Goal: Task Accomplishment & Management: Manage account settings

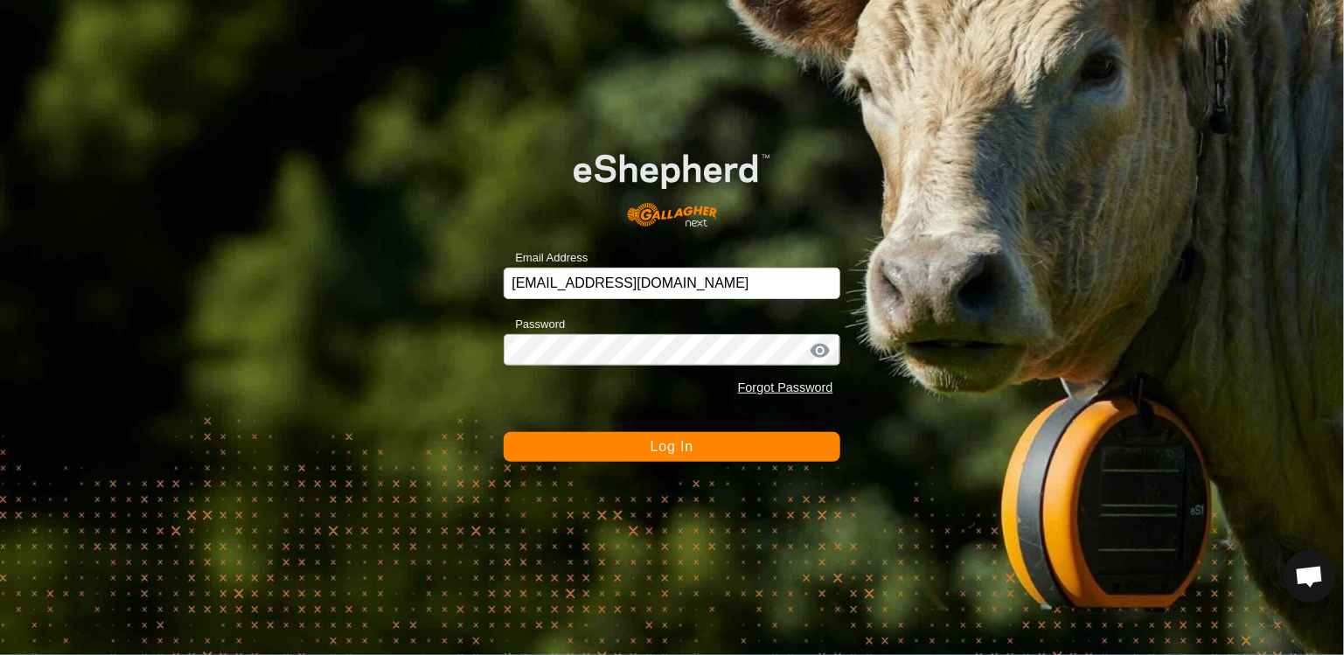
scroll to position [1591, 0]
click at [636, 448] on button "Log In" at bounding box center [672, 447] width 336 height 30
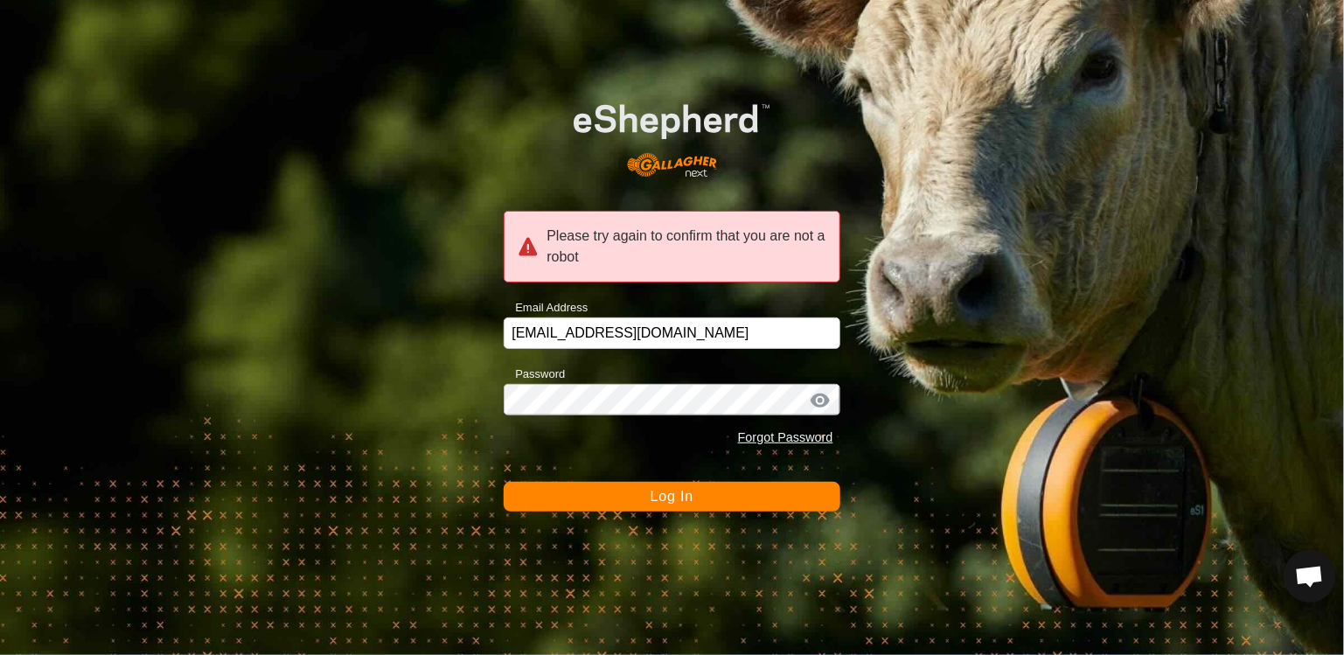
click at [710, 501] on button "Log In" at bounding box center [672, 497] width 336 height 30
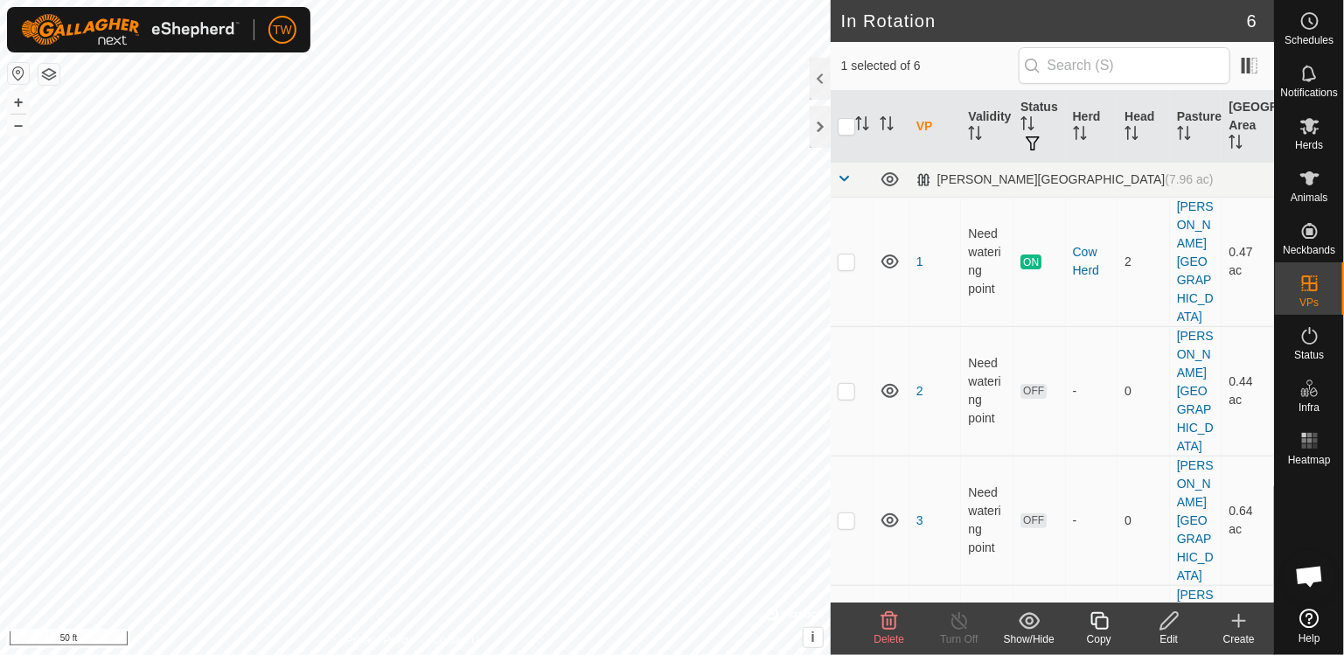
click at [1165, 623] on icon at bounding box center [1169, 620] width 22 height 21
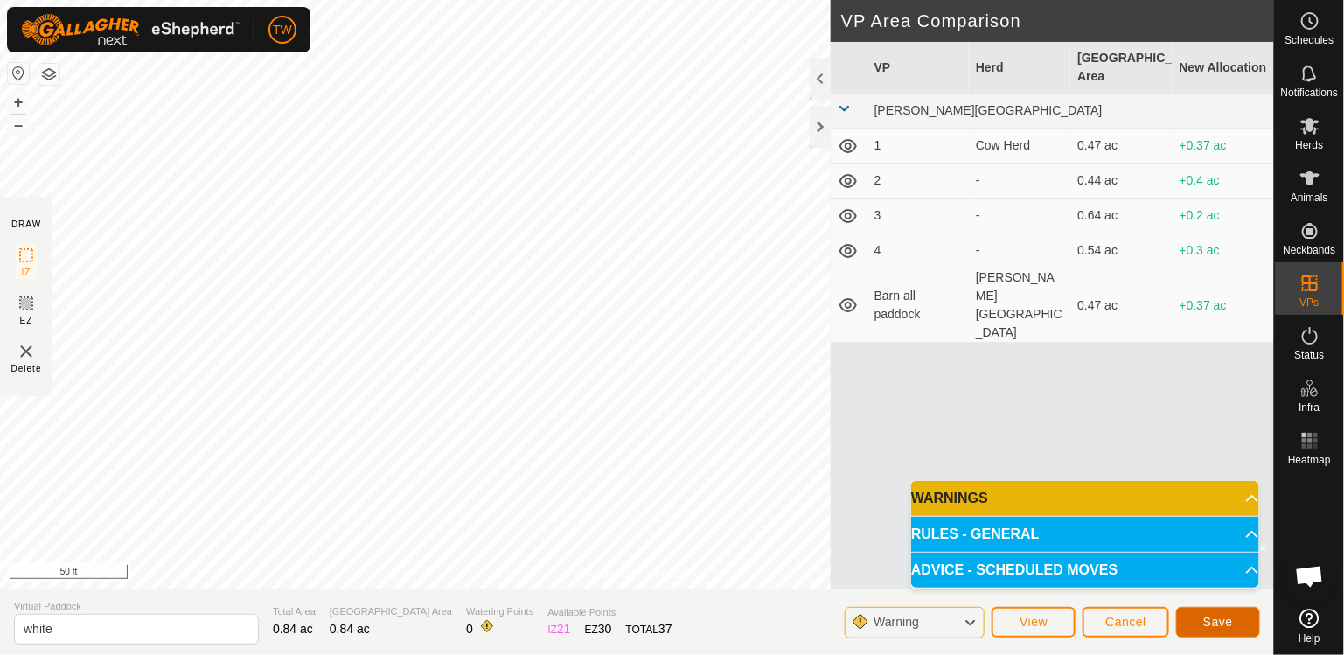
click at [1233, 621] on button "Save" at bounding box center [1218, 622] width 84 height 31
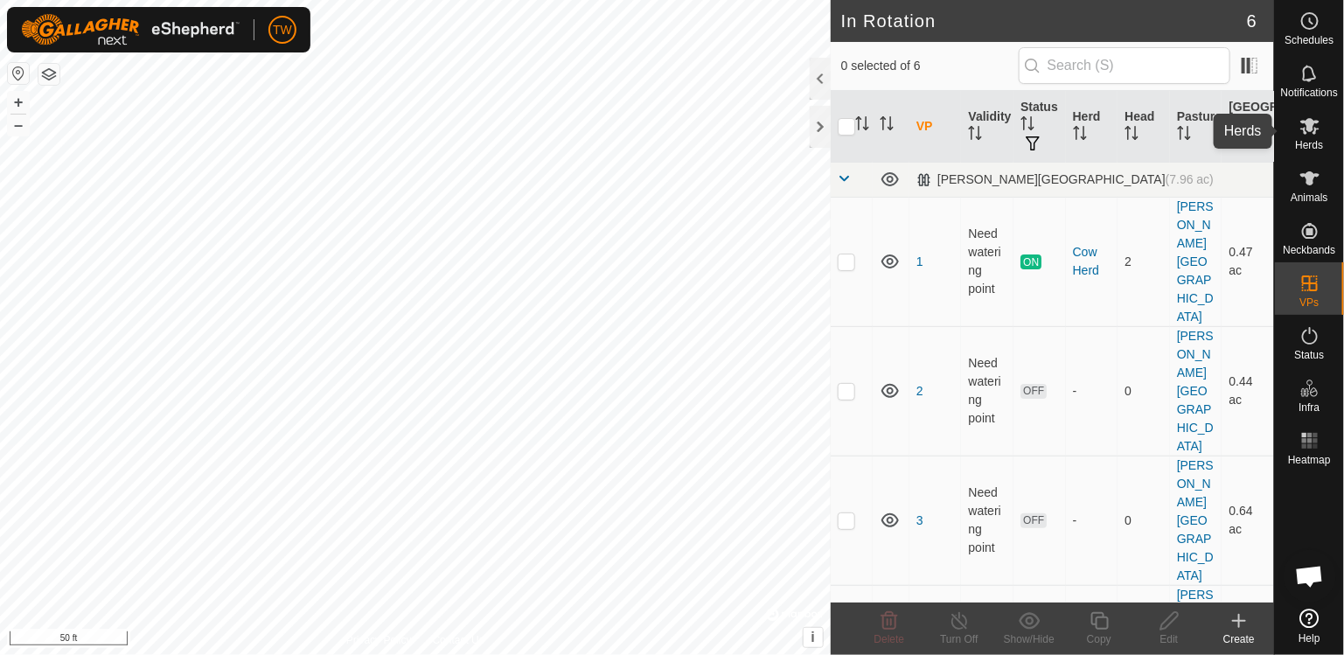
click at [1318, 131] on icon at bounding box center [1309, 125] width 21 height 21
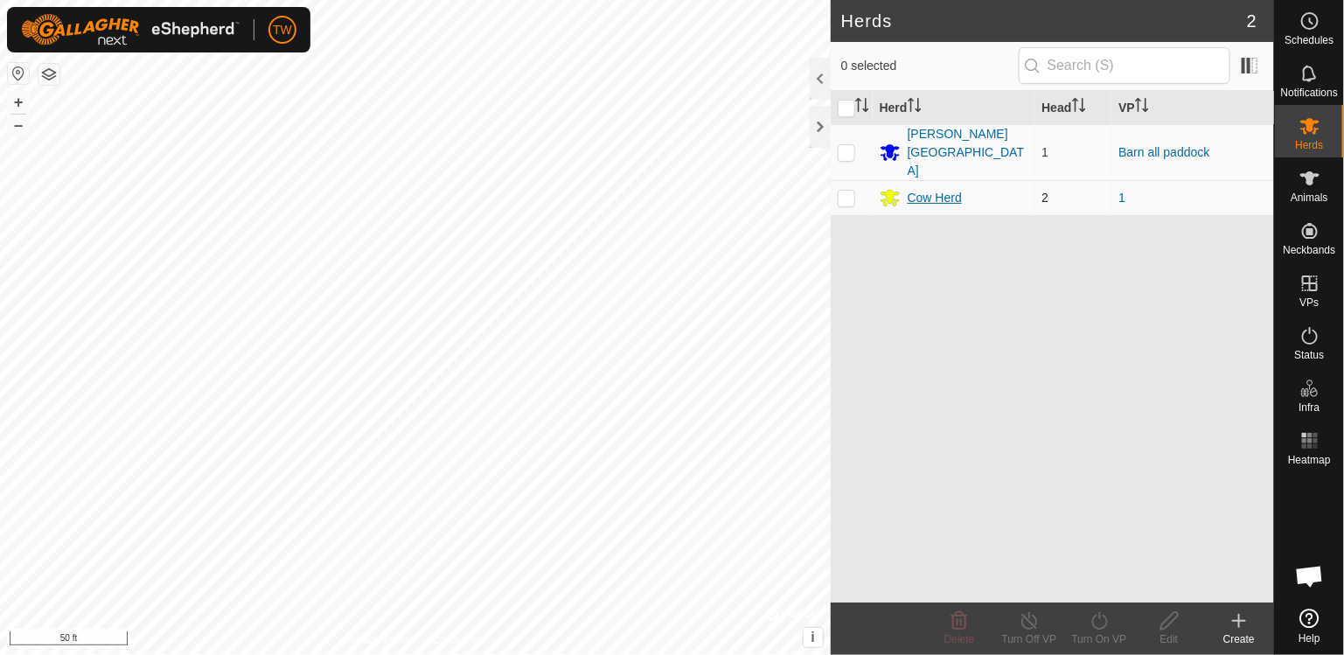
click at [927, 189] on div "Cow Herd" at bounding box center [934, 198] width 54 height 18
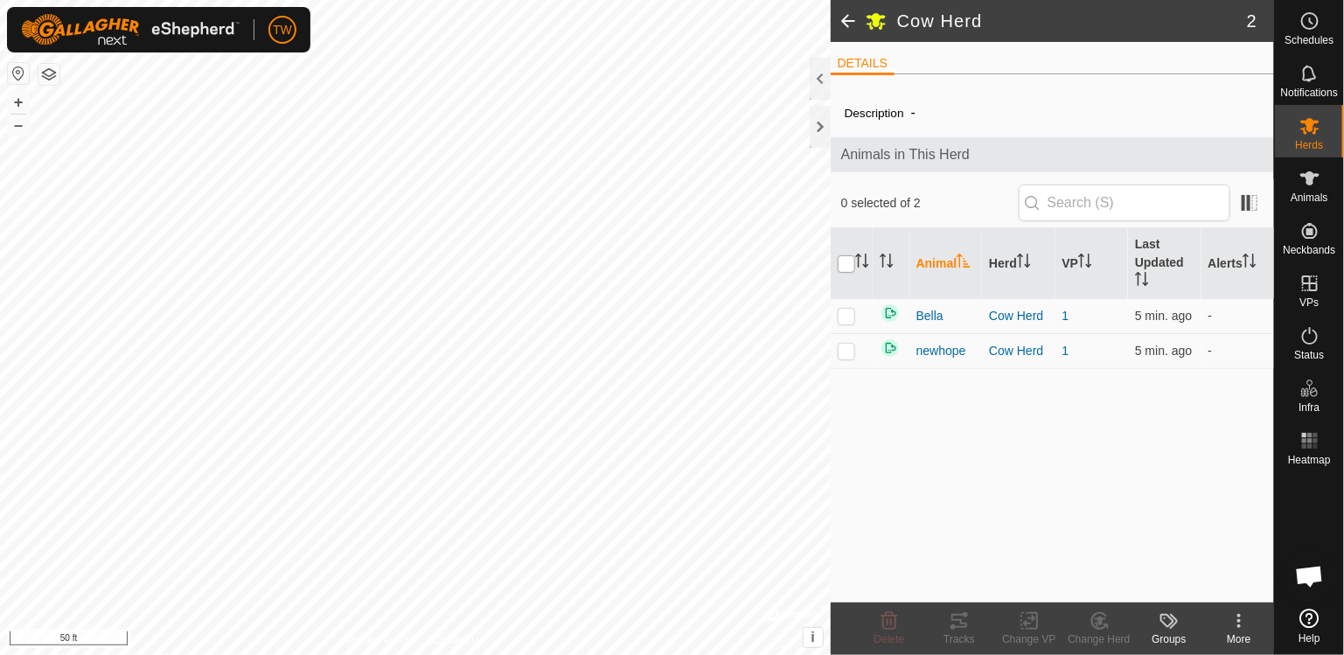
click at [852, 265] on input "checkbox" at bounding box center [846, 263] width 17 height 17
checkbox input "true"
click at [1026, 621] on icon at bounding box center [1029, 620] width 22 height 21
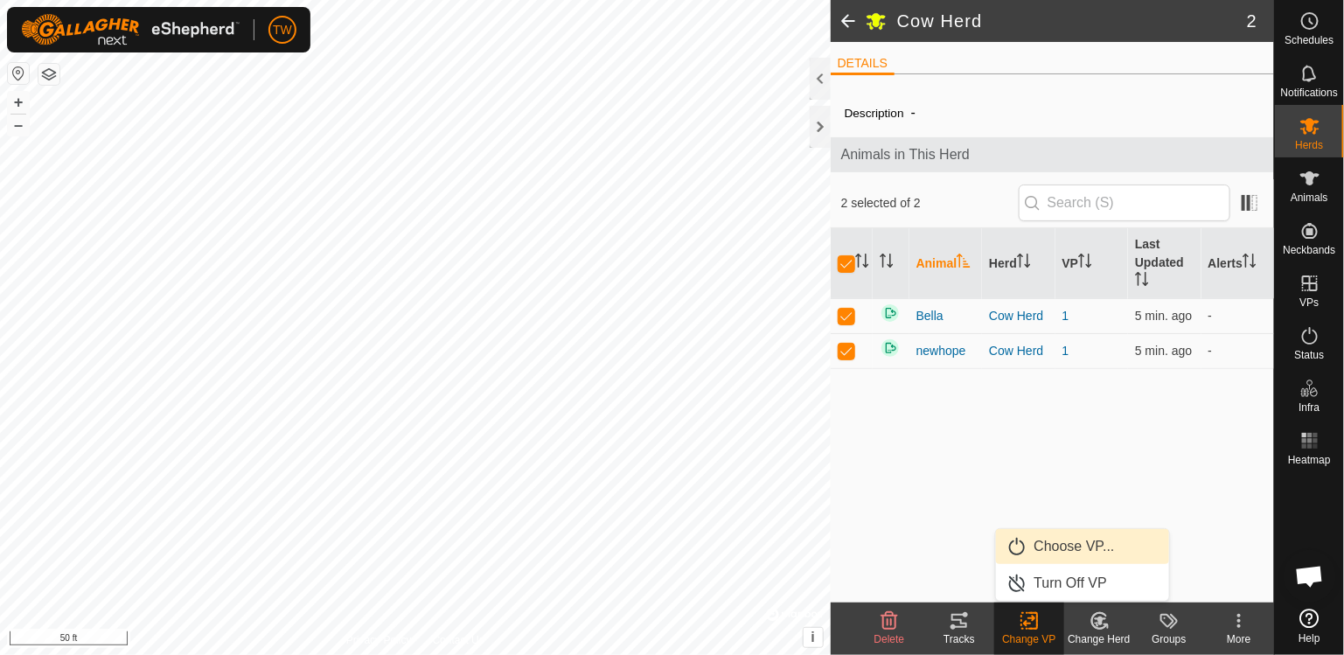
click at [1089, 545] on link "Choose VP..." at bounding box center [1082, 546] width 173 height 35
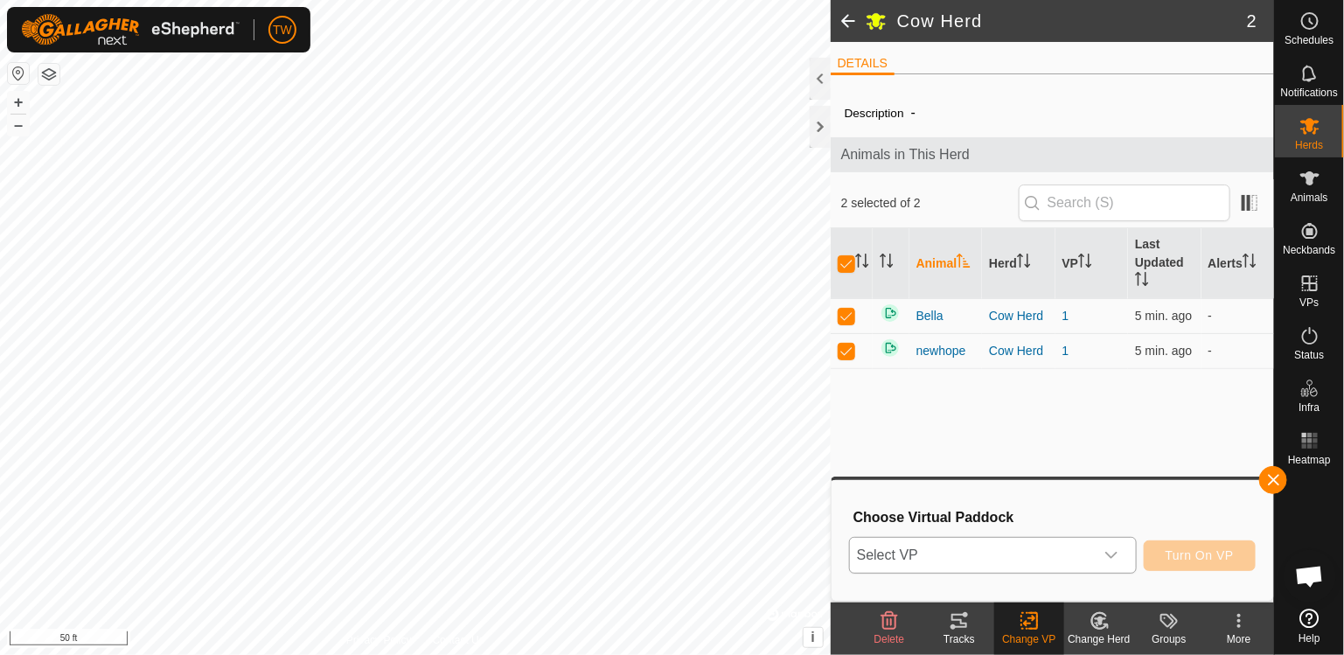
click at [939, 558] on span "Select VP" at bounding box center [972, 555] width 244 height 35
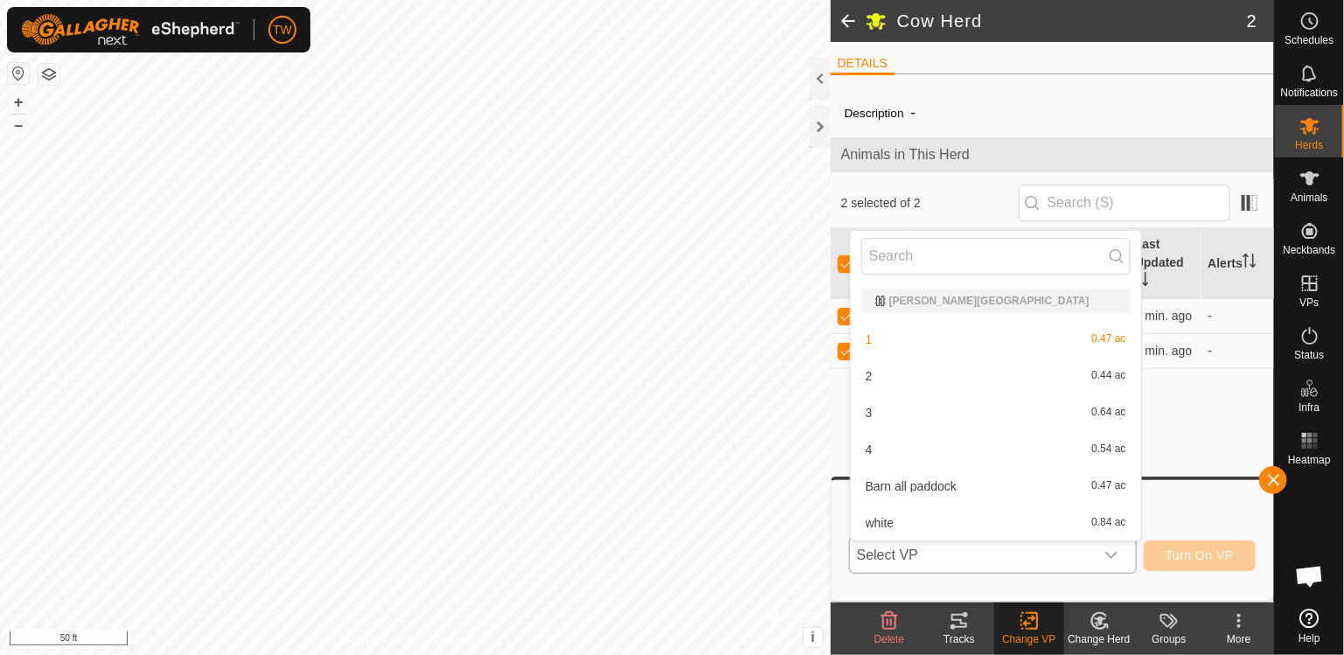
click at [890, 377] on li "2 0.44 ac" at bounding box center [996, 375] width 290 height 35
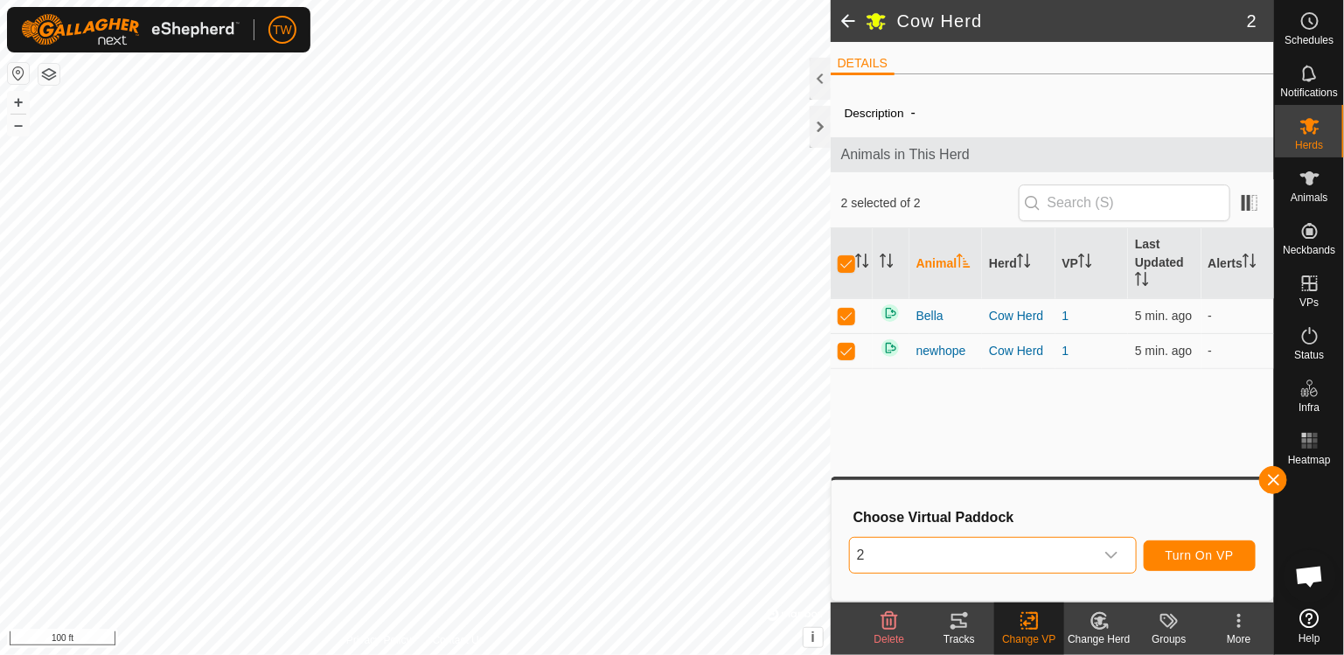
click at [865, 554] on span "2" at bounding box center [972, 555] width 244 height 35
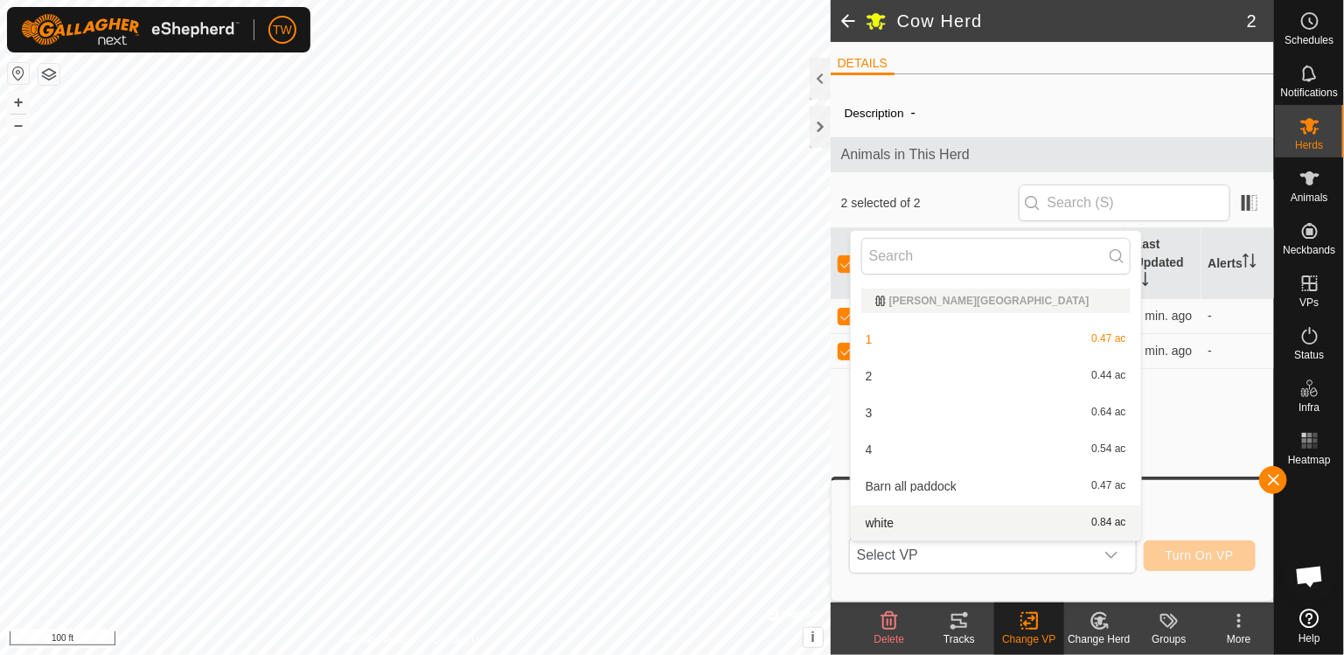
click at [883, 523] on li "white 0.84 ac" at bounding box center [996, 522] width 290 height 35
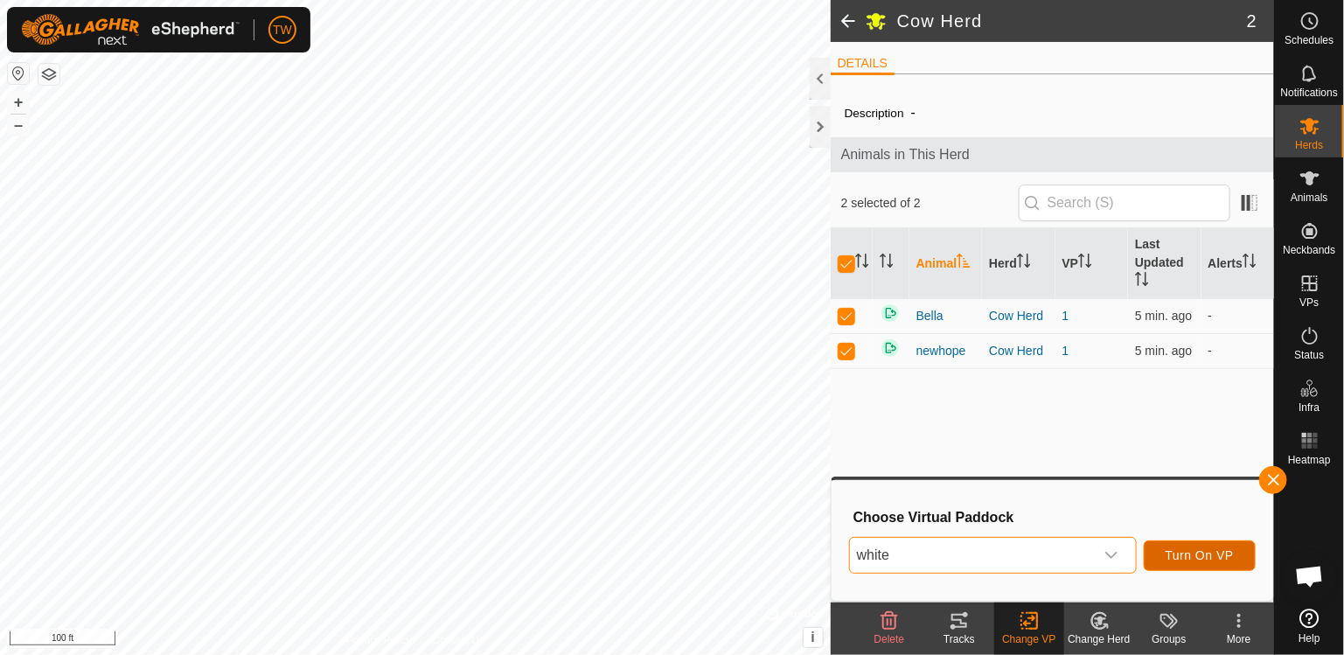
click at [1204, 563] on button "Turn On VP" at bounding box center [1200, 555] width 112 height 31
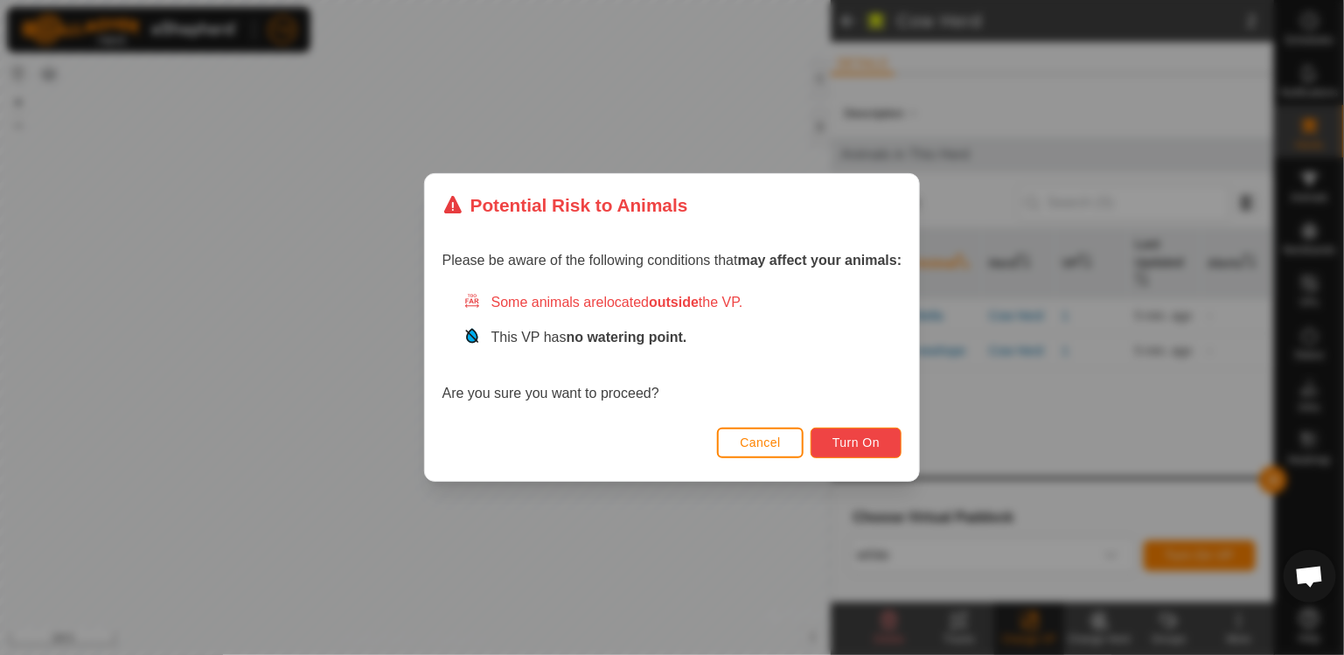
click at [872, 440] on span "Turn On" at bounding box center [855, 442] width 47 height 14
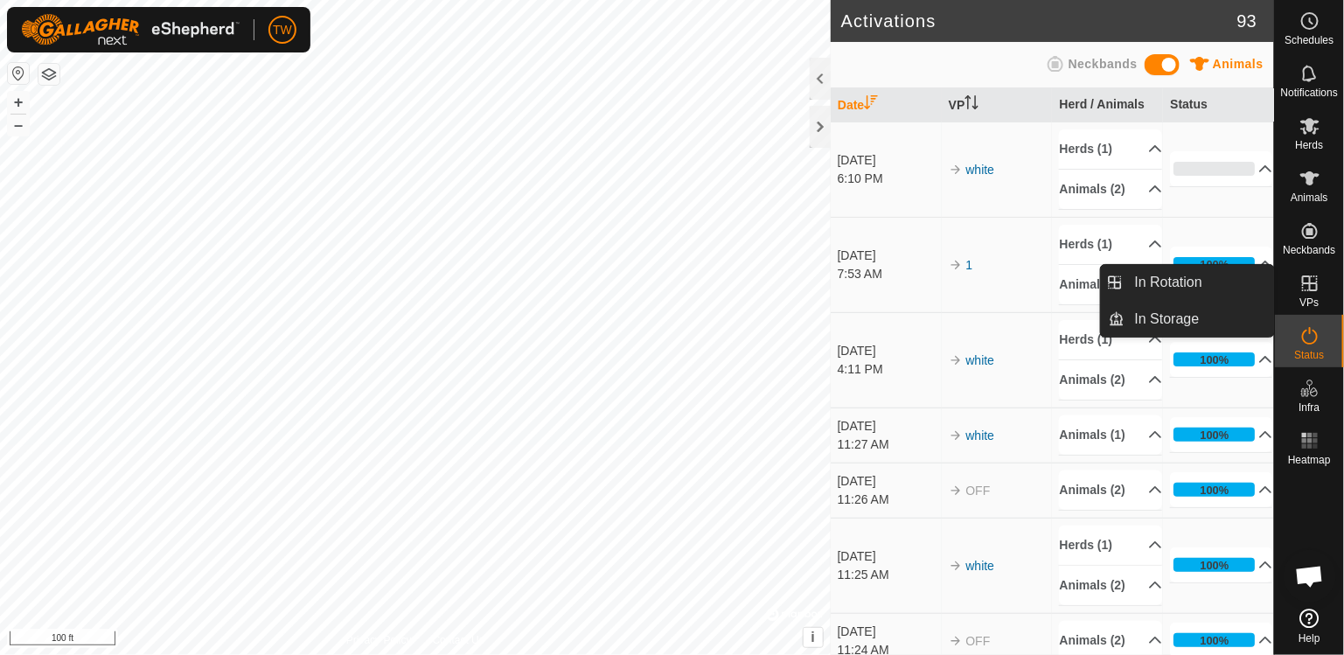
click at [1305, 283] on icon at bounding box center [1310, 283] width 16 height 16
click at [1165, 293] on link "In Rotation" at bounding box center [1198, 282] width 149 height 35
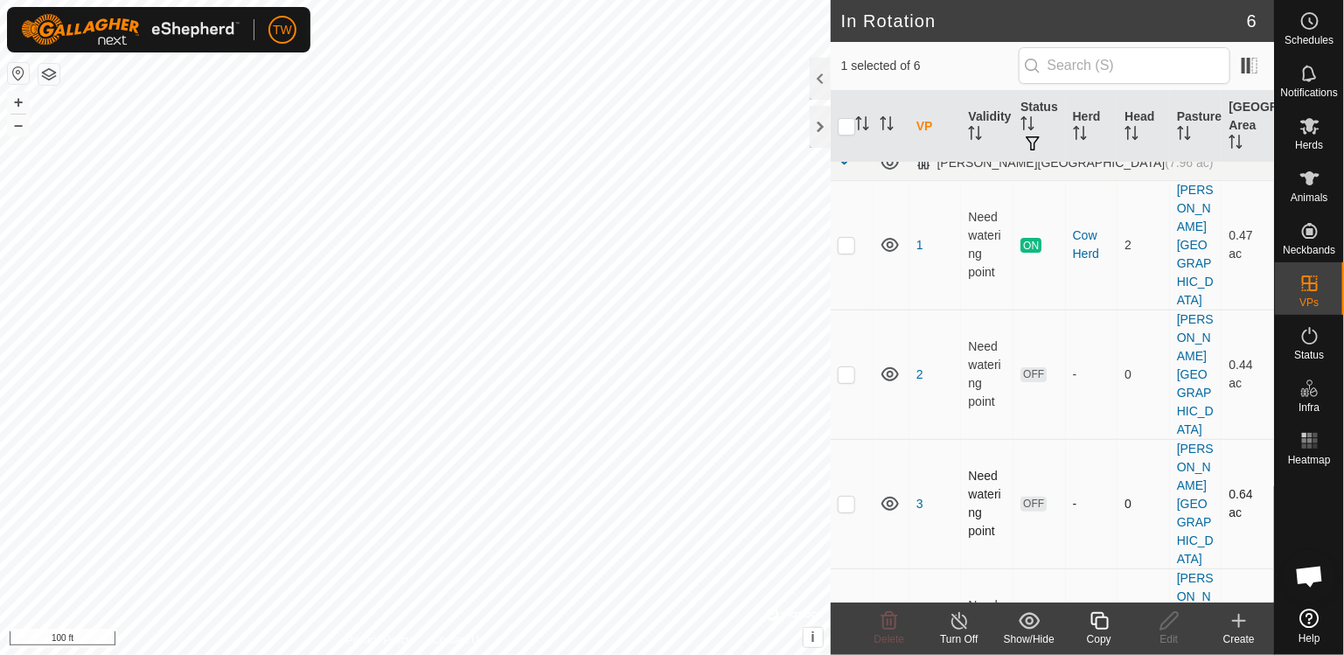
scroll to position [37, 0]
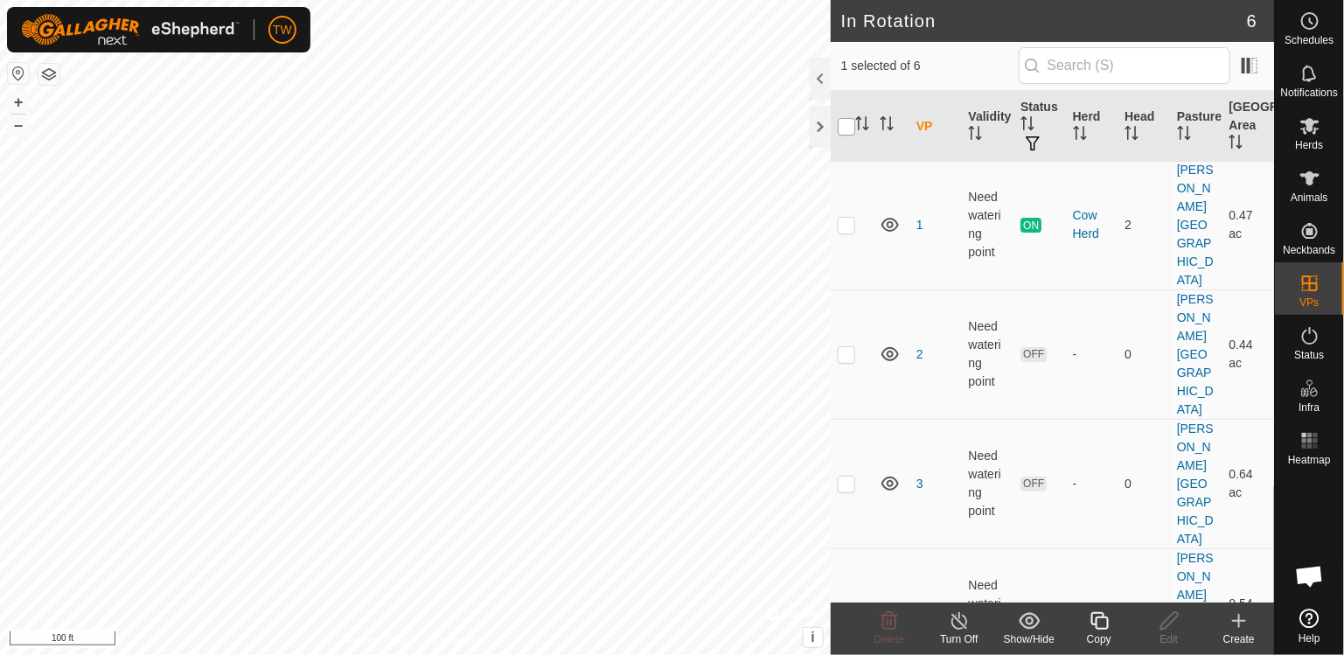
click at [850, 127] on input "checkbox" at bounding box center [846, 126] width 17 height 17
checkbox input "true"
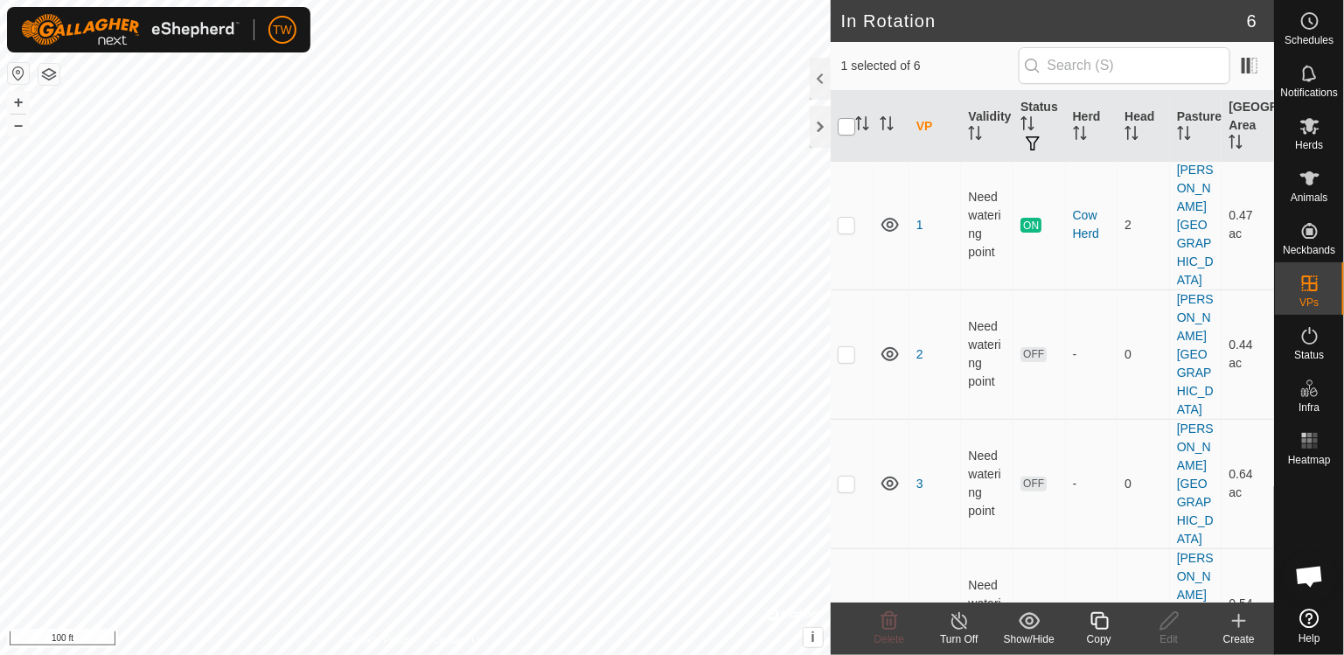
checkbox input "true"
click at [886, 214] on icon at bounding box center [889, 224] width 21 height 21
click at [825, 83] on div at bounding box center [820, 79] width 21 height 42
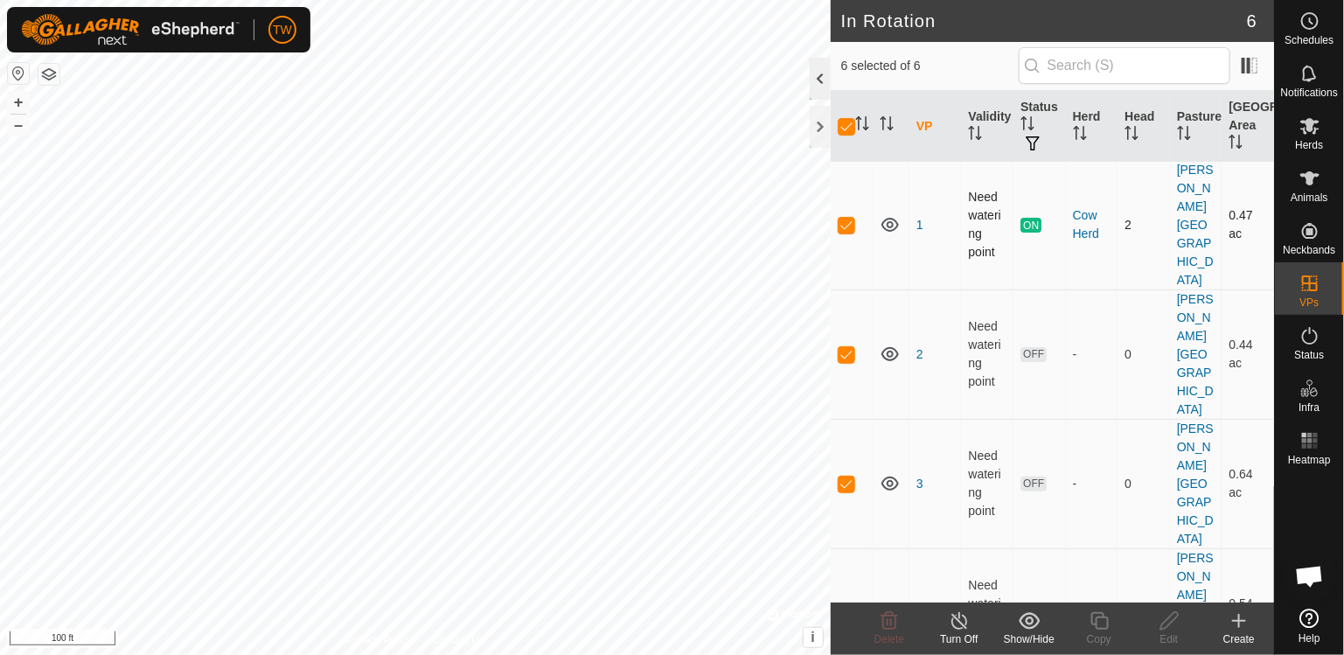
scroll to position [0, 0]
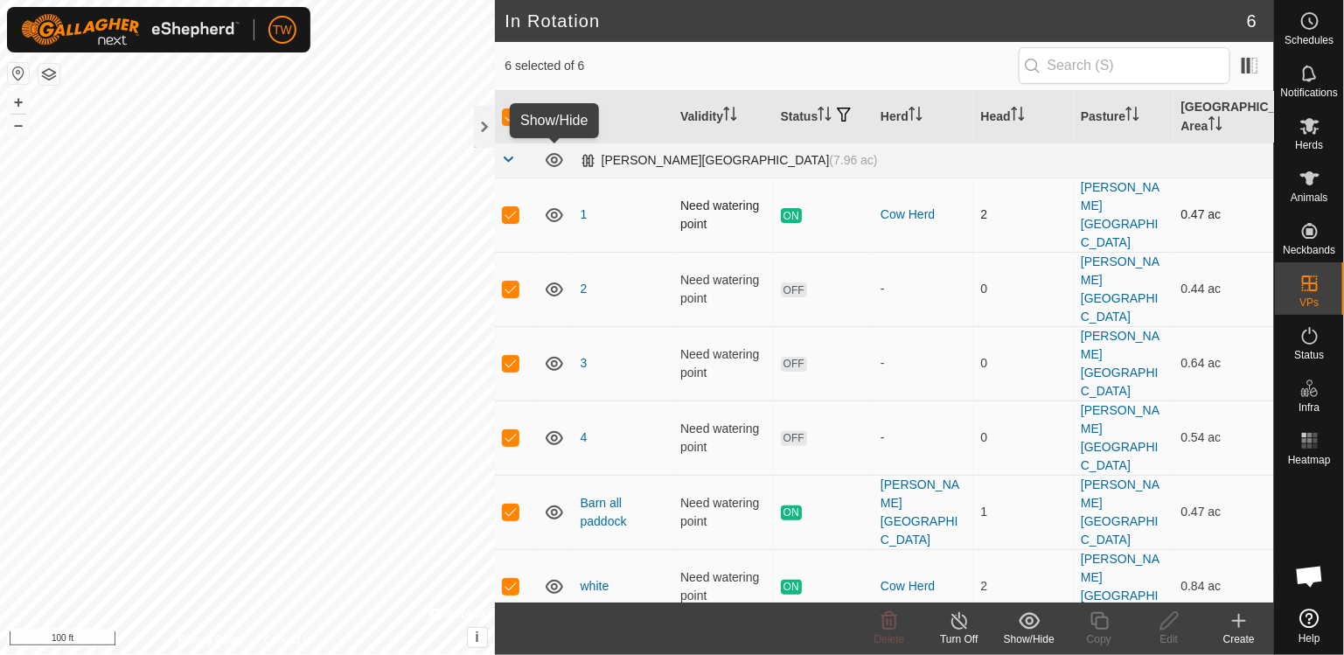
click at [554, 160] on icon at bounding box center [554, 159] width 21 height 21
click at [553, 576] on icon at bounding box center [554, 586] width 21 height 21
click at [590, 194] on td "1" at bounding box center [623, 214] width 100 height 74
click at [550, 205] on icon at bounding box center [554, 215] width 21 height 21
click at [616, 442] on div "In Rotation 6 6 selected of 6 VP Validity Status Herd Head Pasture [GEOGRAPHIC_…" at bounding box center [637, 327] width 1274 height 655
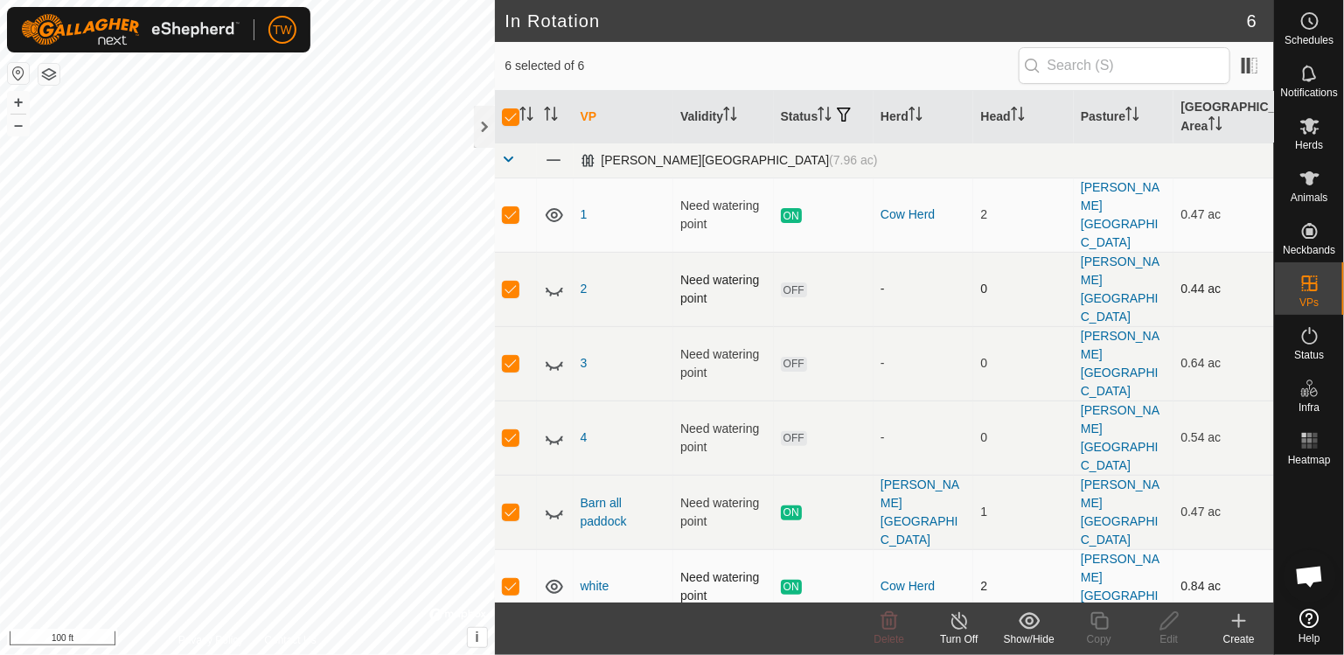
click at [555, 279] on icon at bounding box center [554, 289] width 21 height 21
click at [1320, 175] on es-animals-svg-icon at bounding box center [1309, 178] width 31 height 28
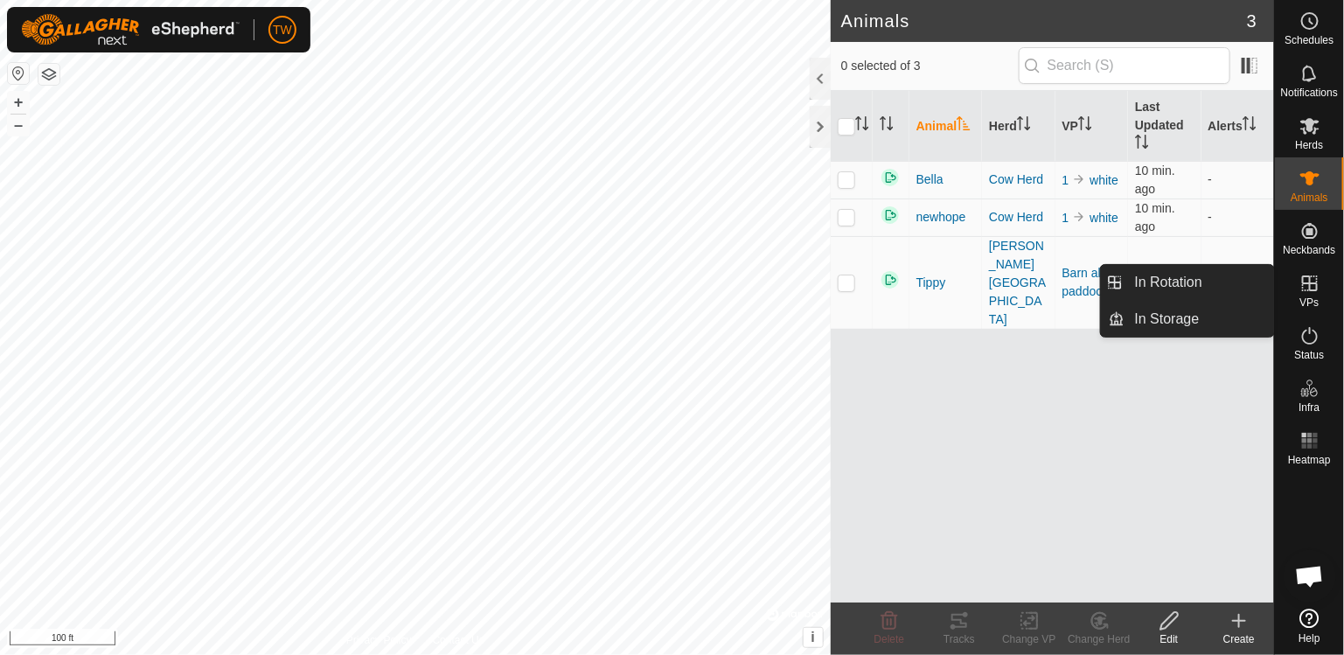
click at [1312, 288] on icon at bounding box center [1309, 283] width 21 height 21
click at [1178, 287] on link "In Rotation" at bounding box center [1198, 282] width 149 height 35
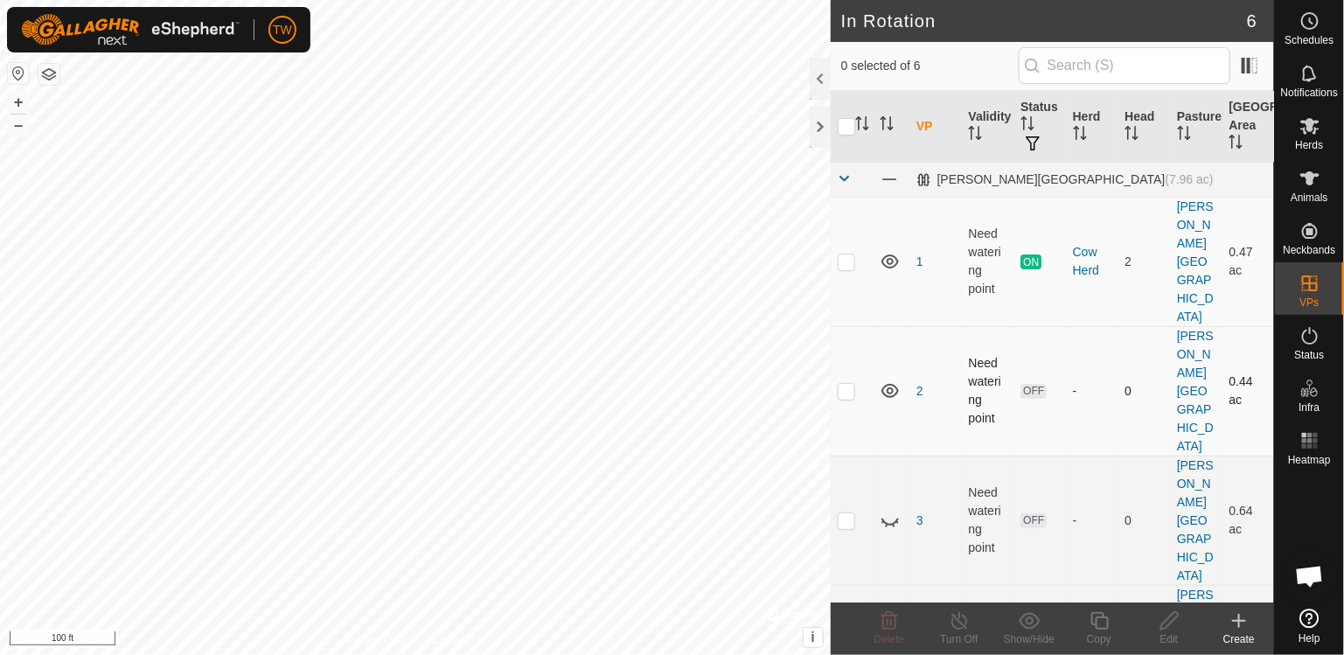
click at [846, 384] on p-checkbox at bounding box center [846, 391] width 17 height 14
checkbox input "true"
click at [1172, 624] on icon at bounding box center [1169, 620] width 22 height 21
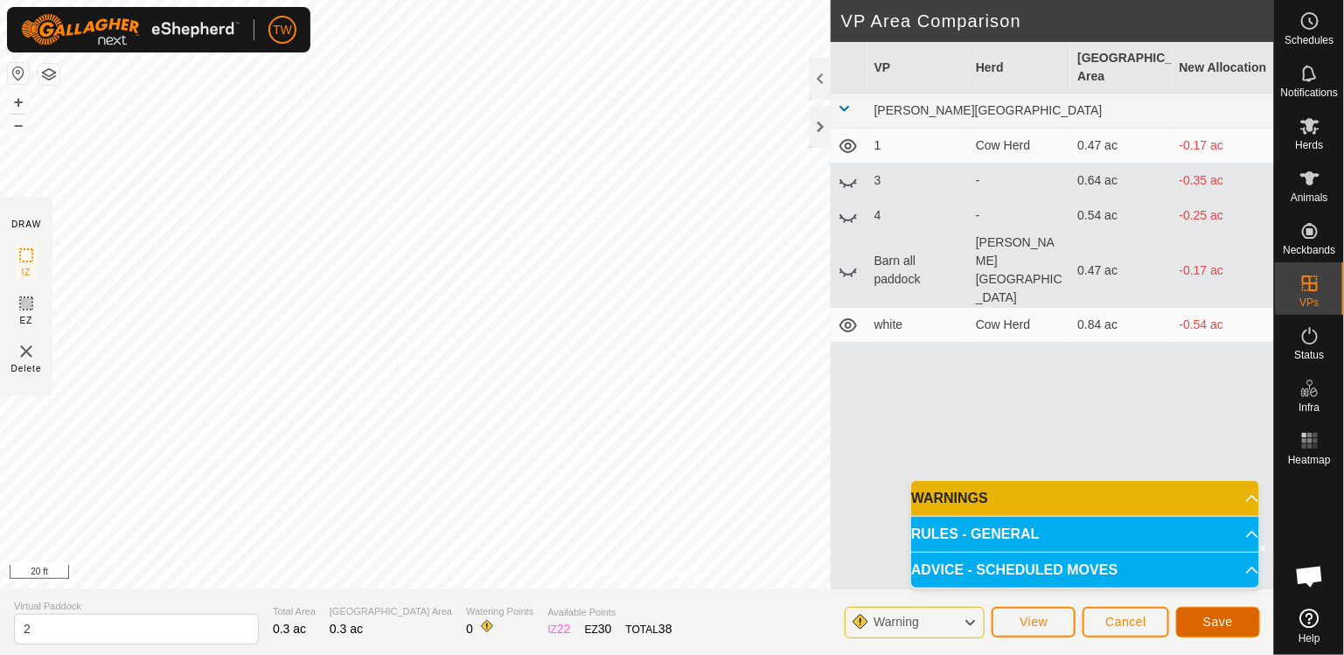
click at [1219, 616] on span "Save" at bounding box center [1218, 622] width 30 height 14
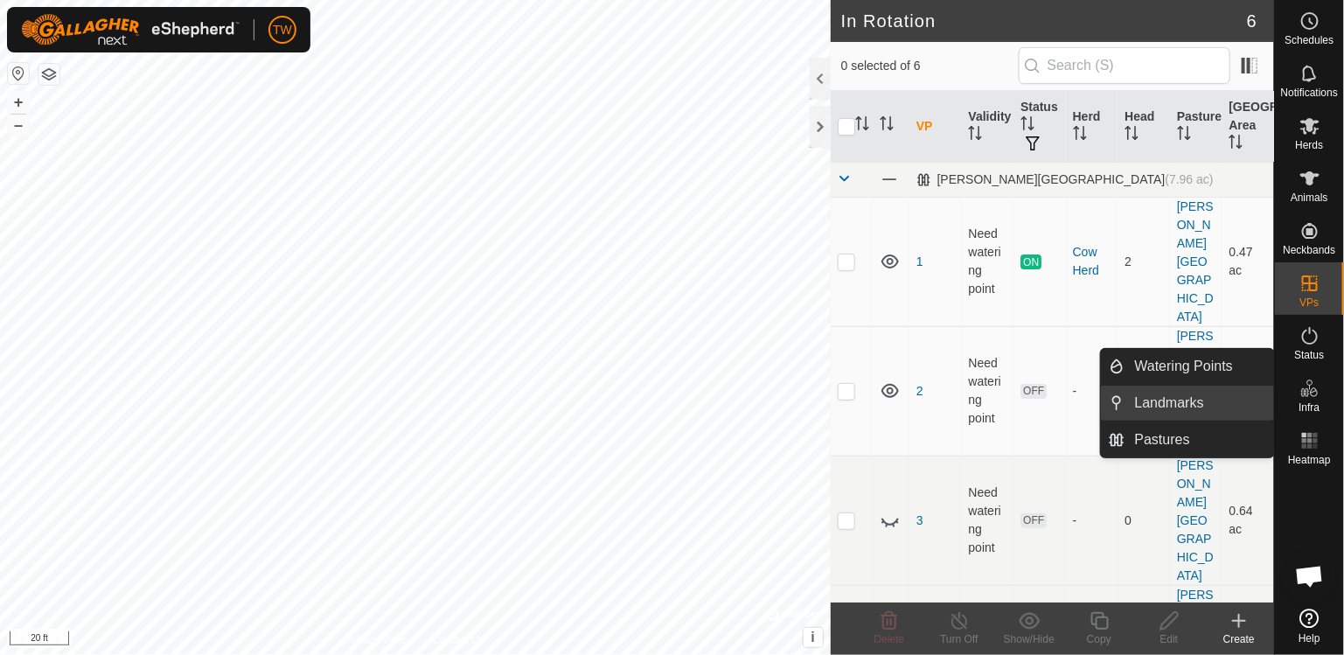
click at [1145, 406] on link "Landmarks" at bounding box center [1198, 403] width 149 height 35
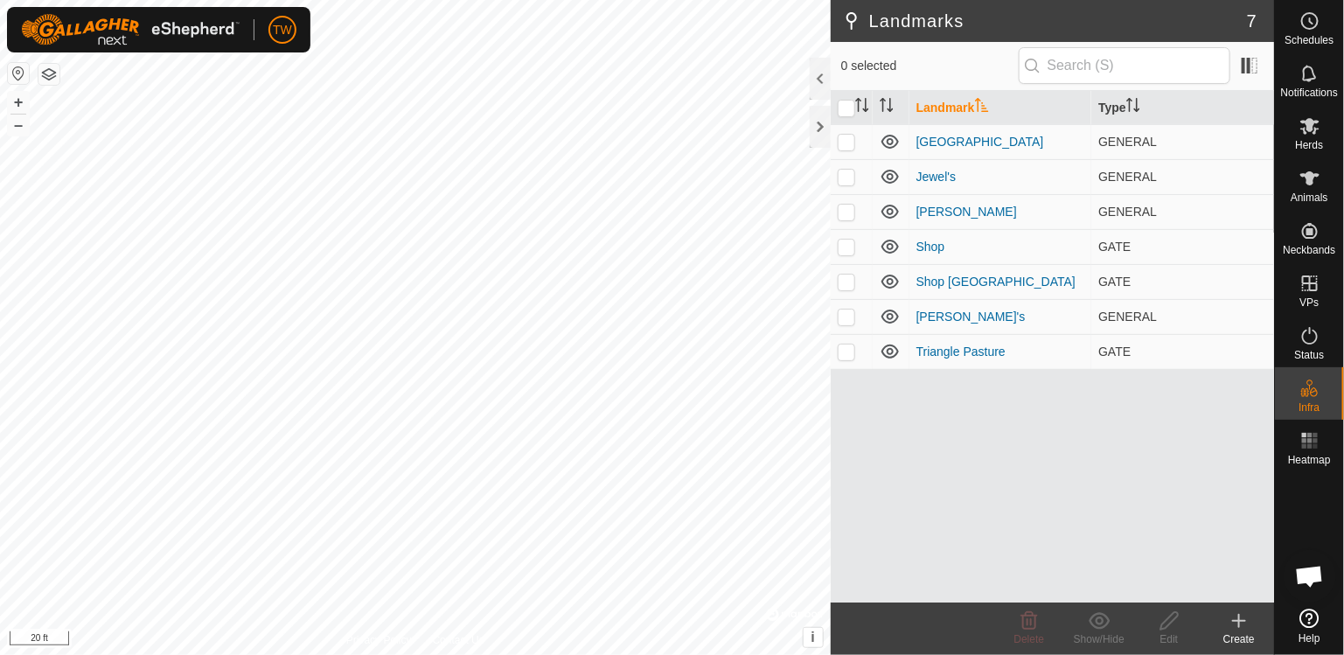
click at [1234, 617] on icon at bounding box center [1238, 620] width 21 height 21
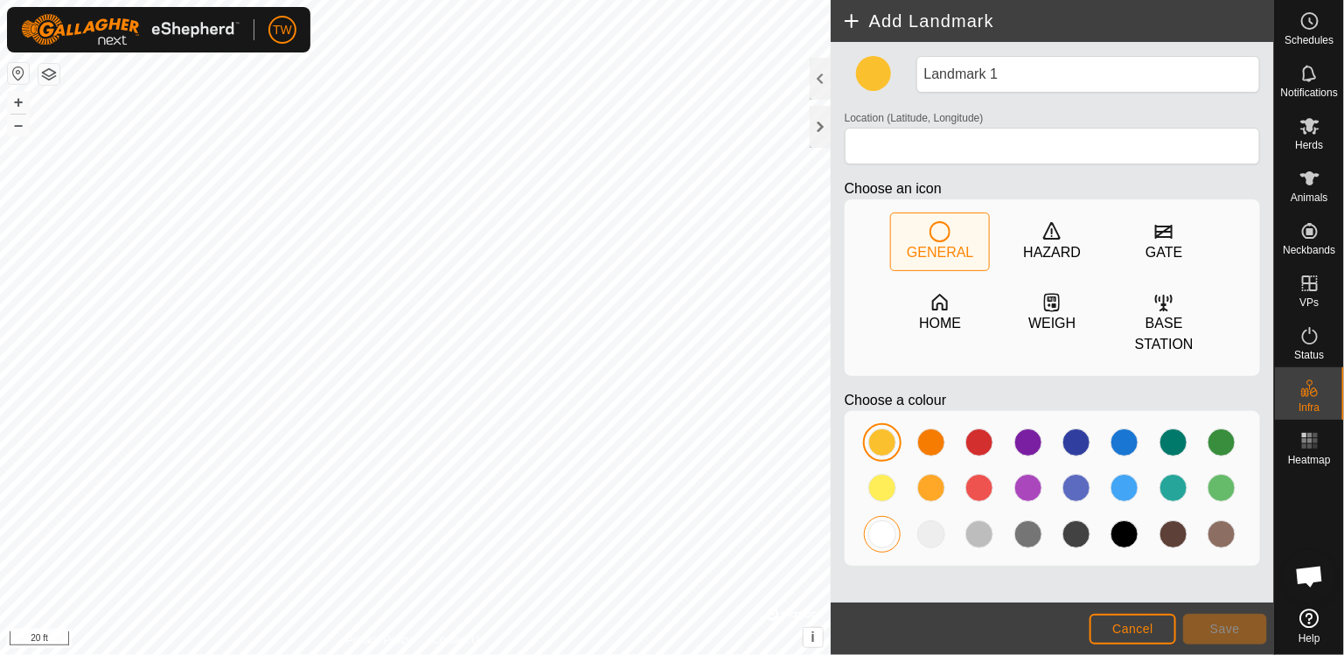
click at [886, 520] on div at bounding box center [882, 534] width 28 height 28
type input "34.929280, -89.966761"
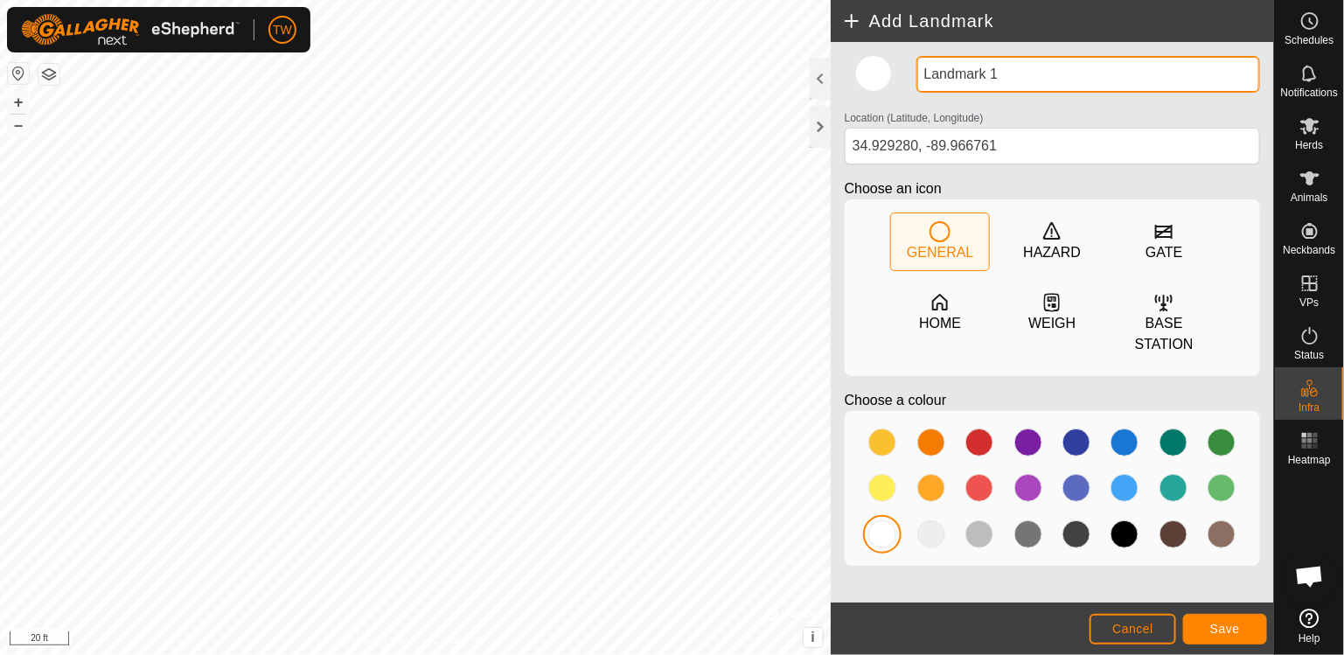
drag, startPoint x: 1030, startPoint y: 70, endPoint x: 892, endPoint y: 99, distance: 141.1
click at [892, 99] on div "Landmark 1 Location (Latitude, Longitude) [GEOGRAPHIC_DATA] Choose an icon [GEO…" at bounding box center [1052, 318] width 429 height 524
type input "pin"
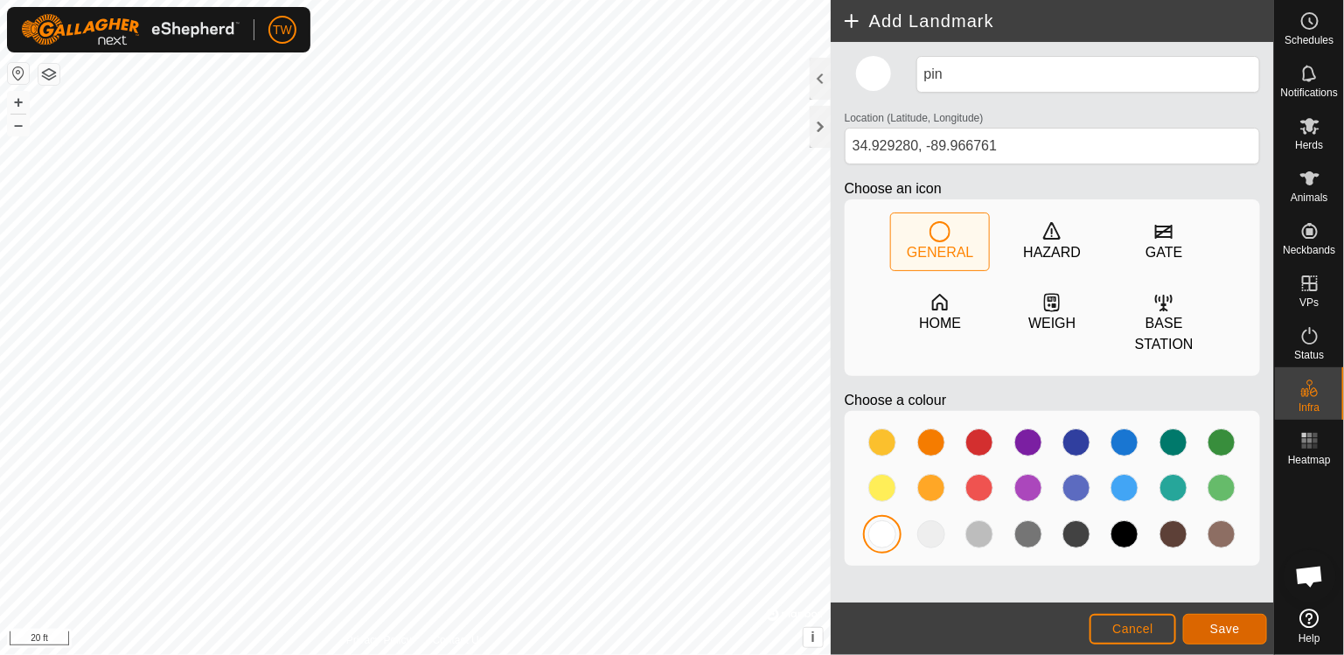
click at [1237, 623] on span "Save" at bounding box center [1225, 629] width 30 height 14
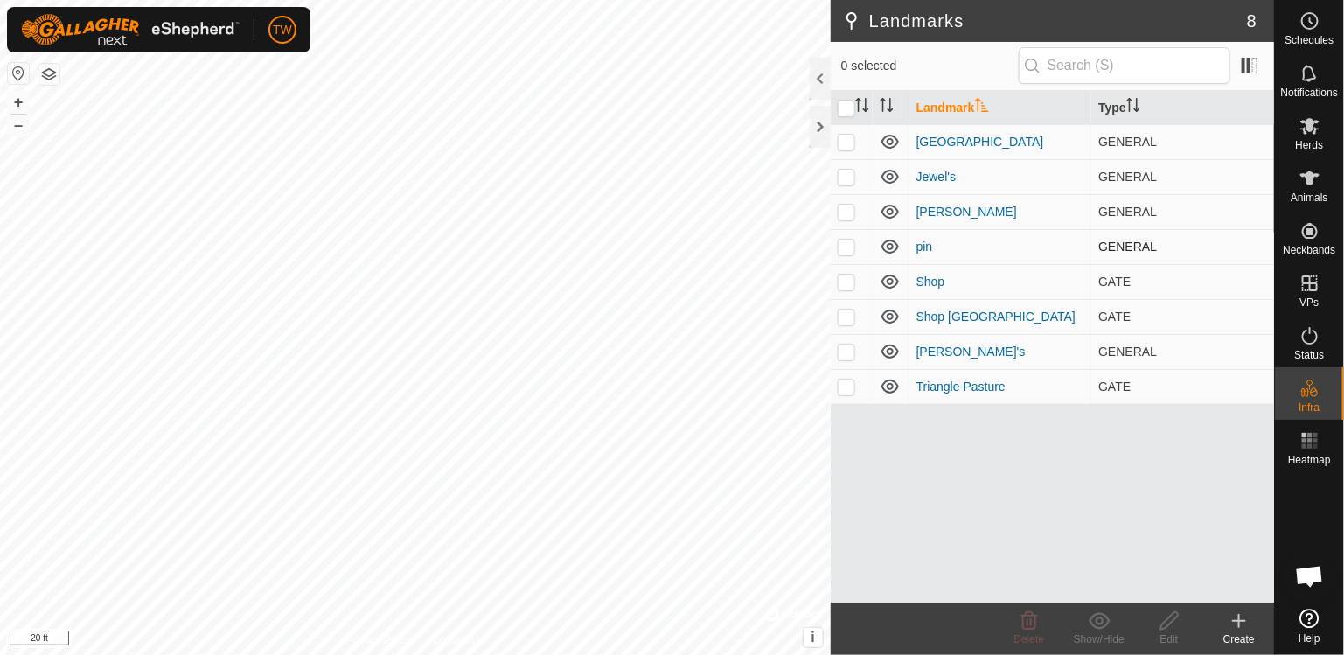
click at [855, 243] on td at bounding box center [852, 246] width 42 height 35
checkbox input "true"
click at [1176, 628] on icon at bounding box center [1169, 620] width 22 height 21
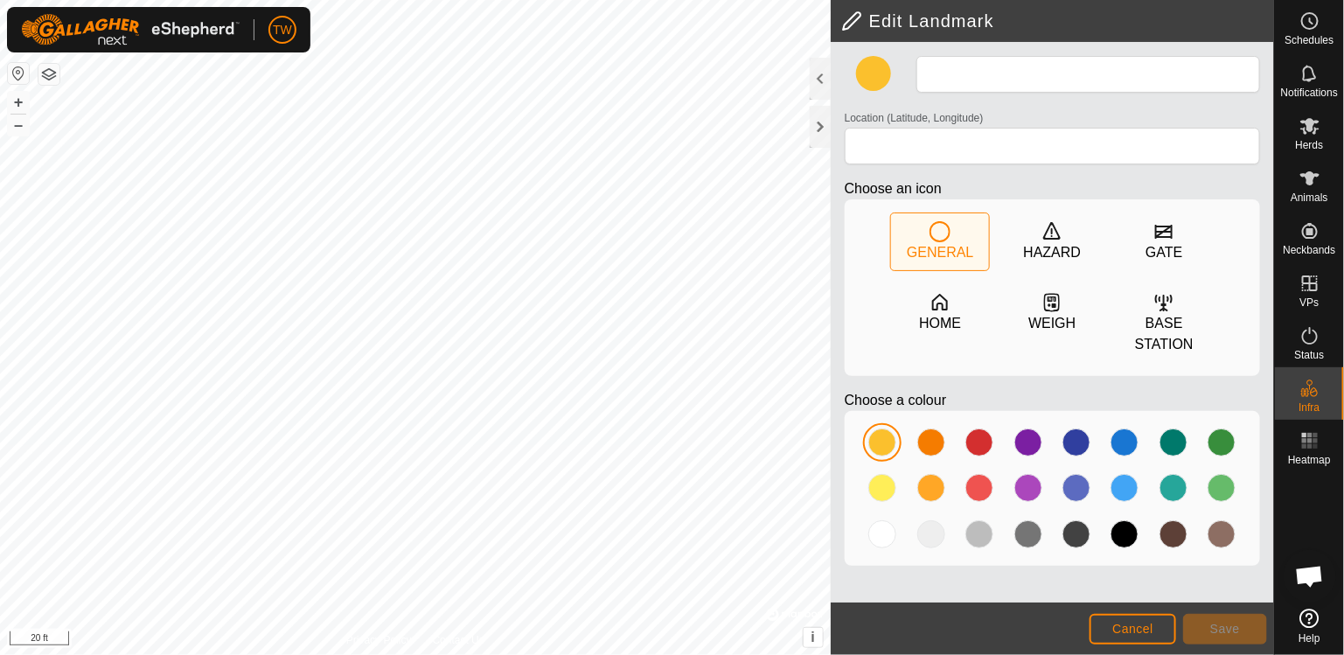
type input "pin"
type input "34.929280, -89.966761"
click at [1222, 474] on div at bounding box center [1221, 488] width 28 height 28
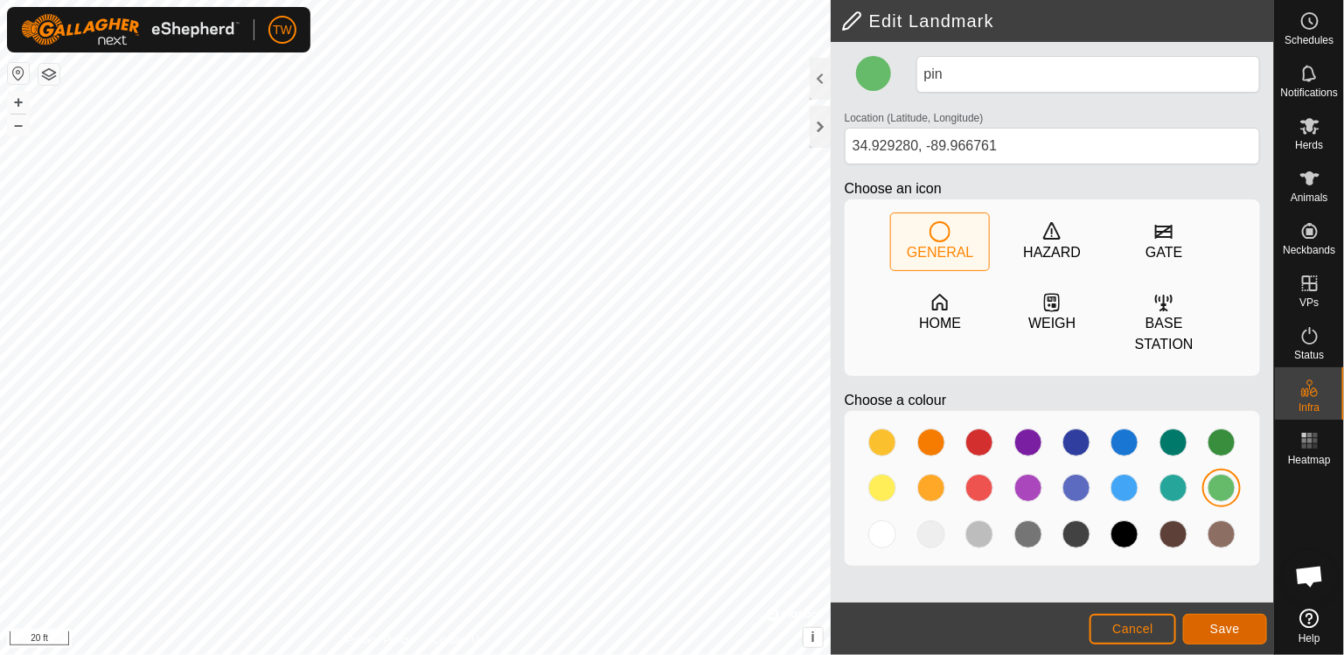
click at [1243, 631] on button "Save" at bounding box center [1225, 629] width 84 height 31
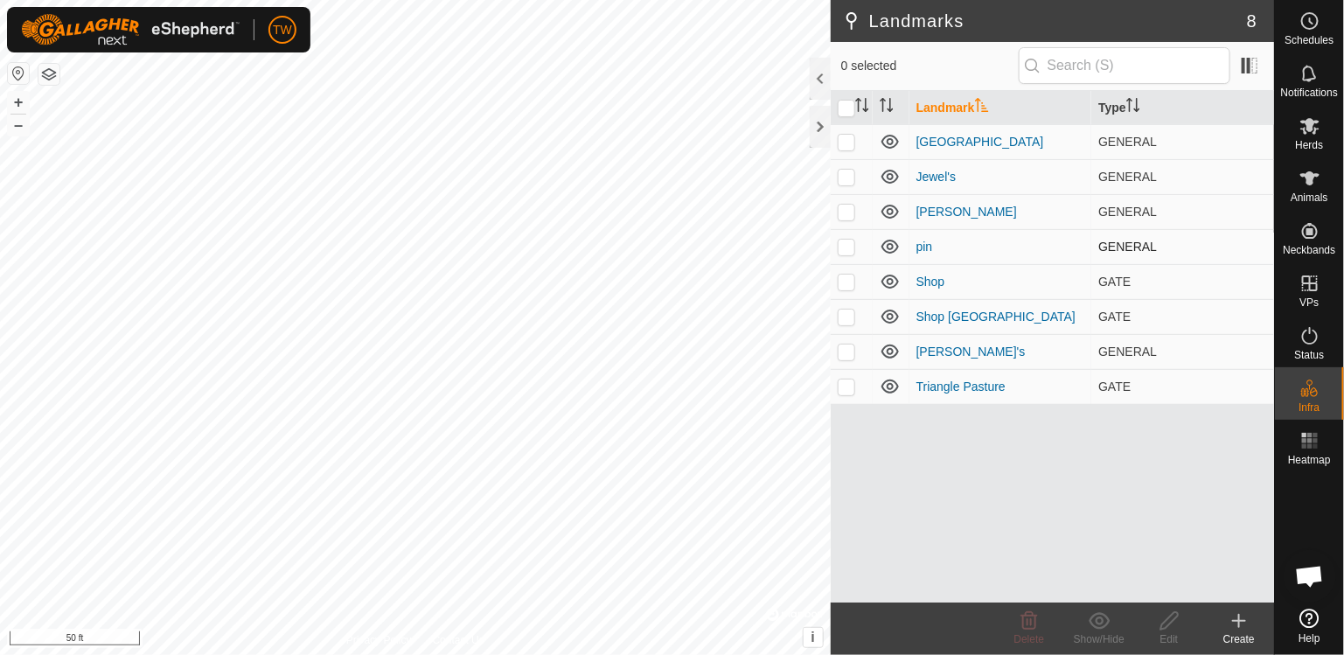
click at [844, 243] on p-checkbox at bounding box center [846, 247] width 17 height 14
checkbox input "true"
click at [1175, 633] on div "Edit" at bounding box center [1169, 639] width 70 height 16
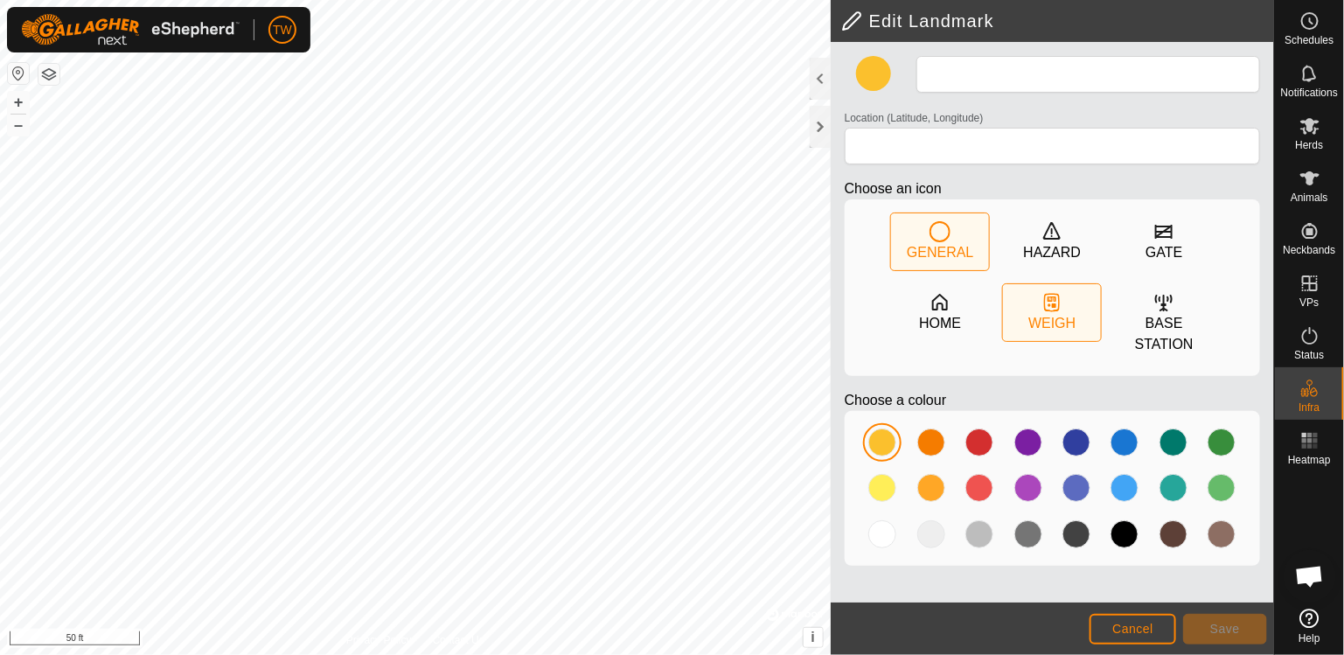
type input "pin"
type input "34.929280, -89.966761"
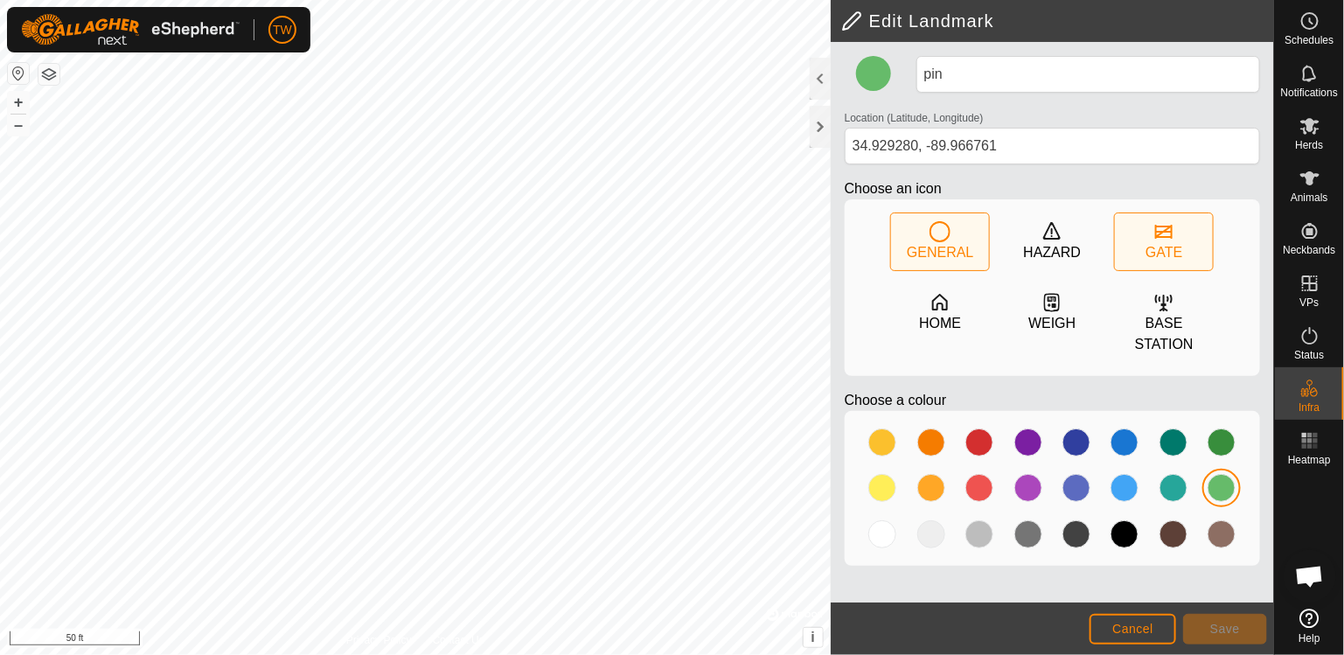
click at [1173, 236] on icon at bounding box center [1163, 231] width 21 height 21
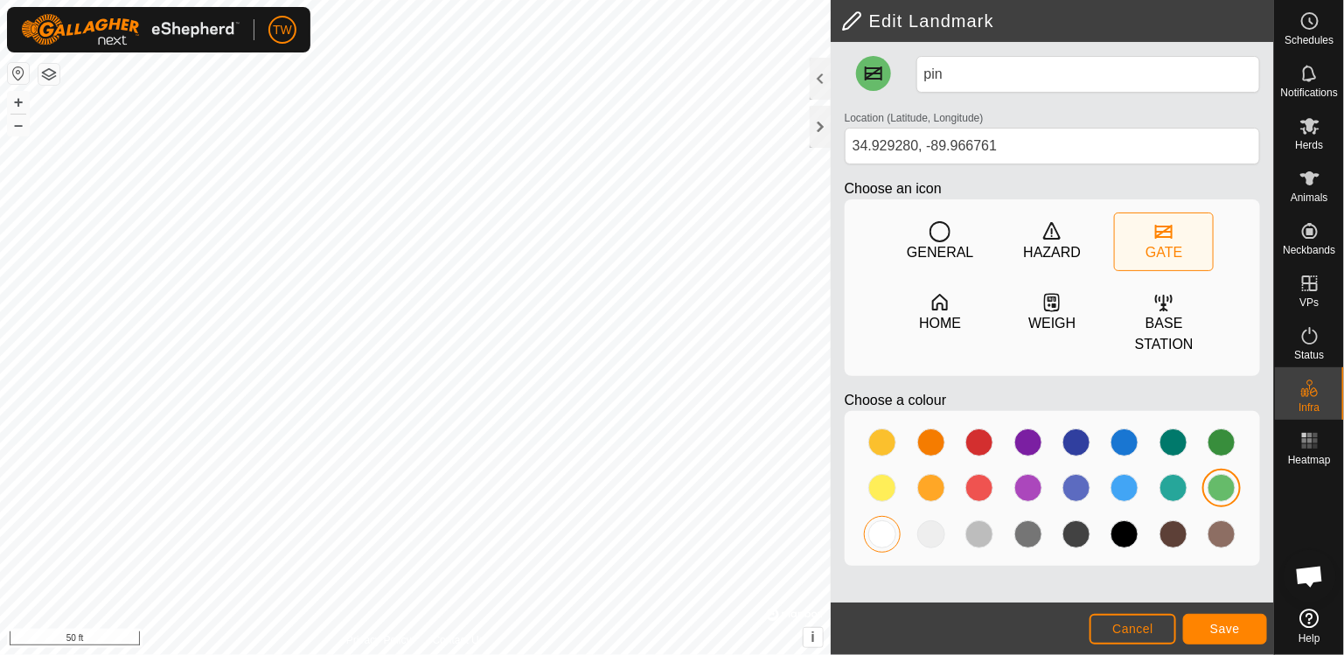
click at [879, 520] on div at bounding box center [882, 534] width 28 height 28
click at [1213, 628] on span "Save" at bounding box center [1225, 629] width 30 height 14
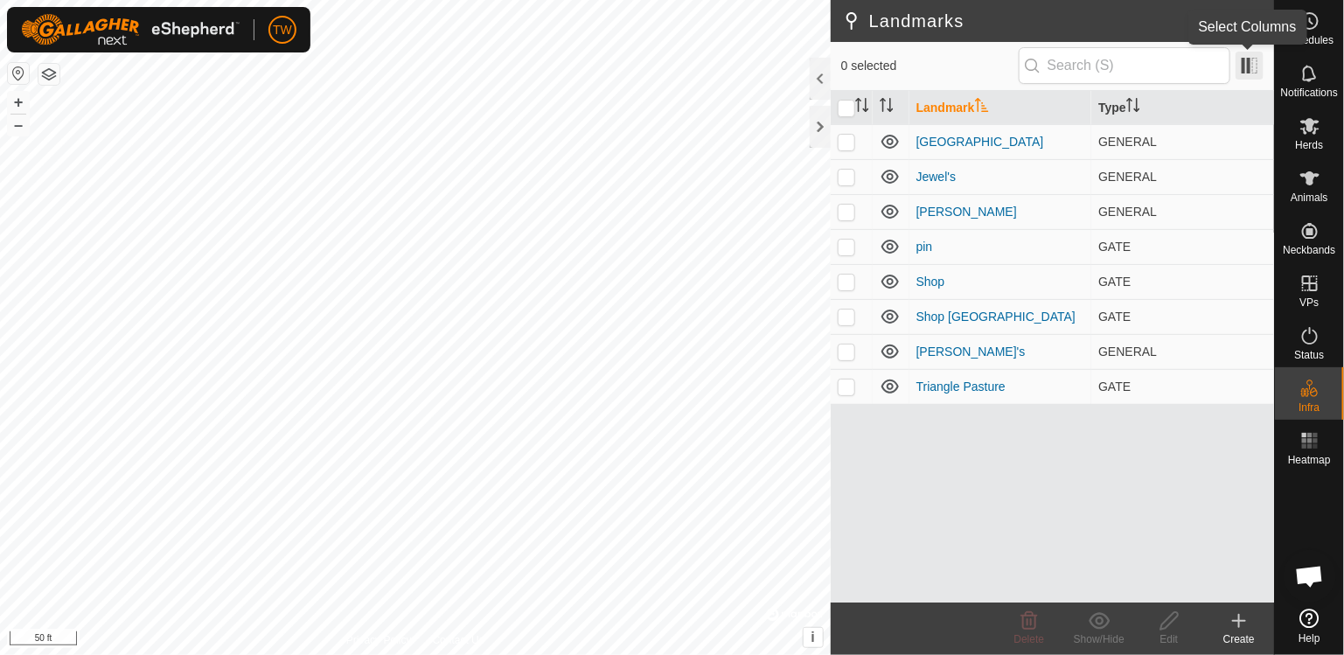
click at [1254, 70] on span at bounding box center [1249, 66] width 28 height 28
click at [825, 131] on div at bounding box center [820, 127] width 21 height 42
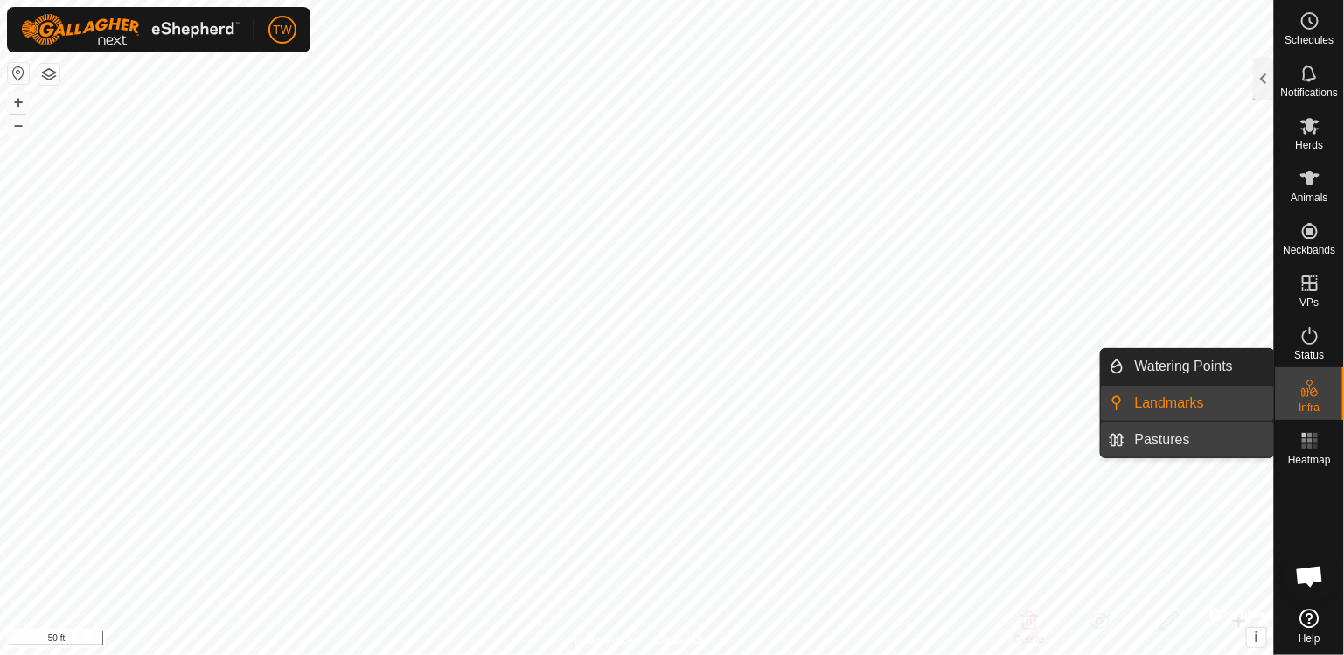
click at [1149, 439] on link "Pastures" at bounding box center [1198, 439] width 149 height 35
click at [1171, 405] on link "Landmarks" at bounding box center [1198, 403] width 149 height 35
click at [1147, 439] on link "Pastures" at bounding box center [1198, 439] width 149 height 35
click at [1152, 403] on link "Landmarks" at bounding box center [1198, 403] width 149 height 35
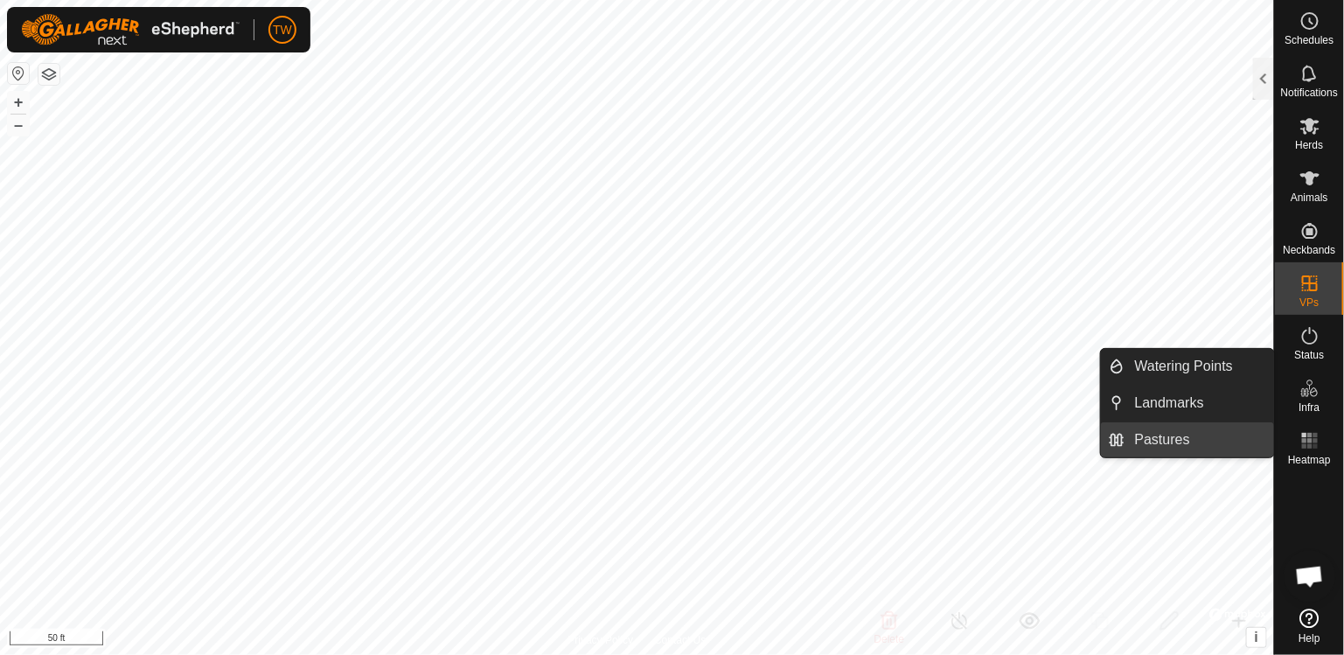
click at [1161, 432] on link "Pastures" at bounding box center [1198, 439] width 149 height 35
click at [1167, 442] on link "Pastures" at bounding box center [1198, 439] width 149 height 35
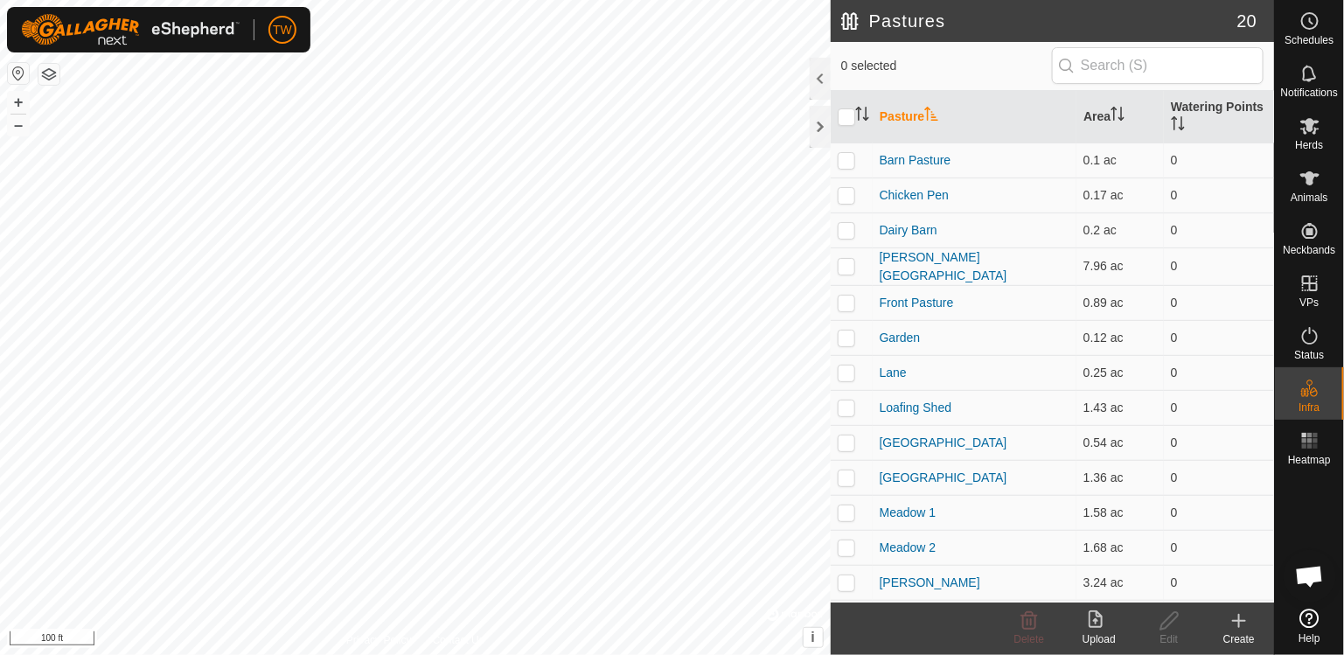
scroll to position [1591, 0]
click at [845, 302] on p-checkbox at bounding box center [846, 302] width 17 height 14
checkbox input "true"
click at [1176, 622] on icon at bounding box center [1169, 620] width 22 height 21
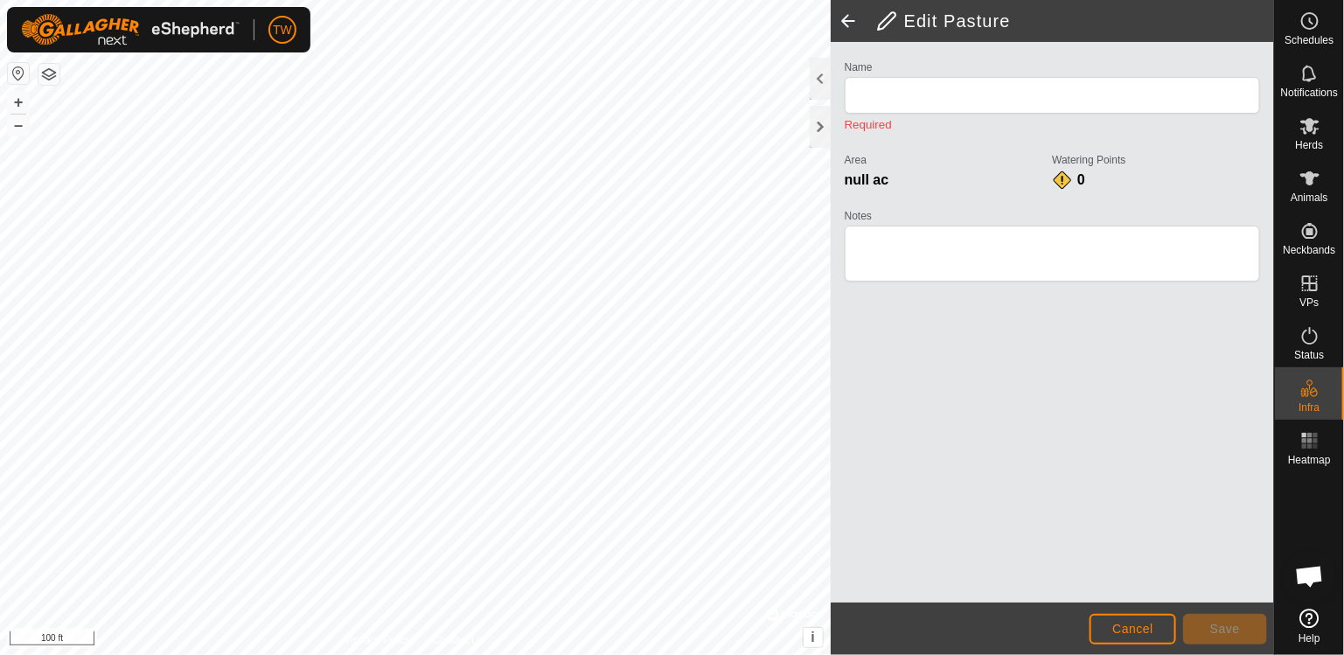
type input "Front Pasture"
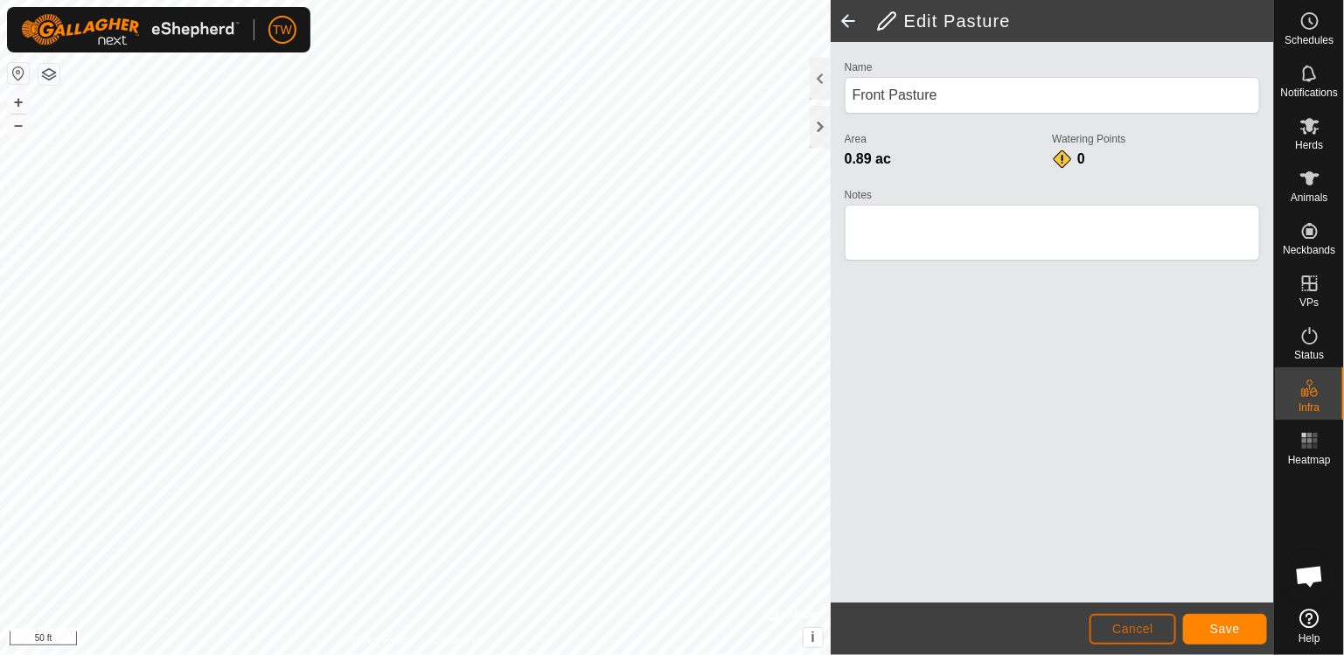
click at [1126, 634] on span "Cancel" at bounding box center [1132, 629] width 41 height 14
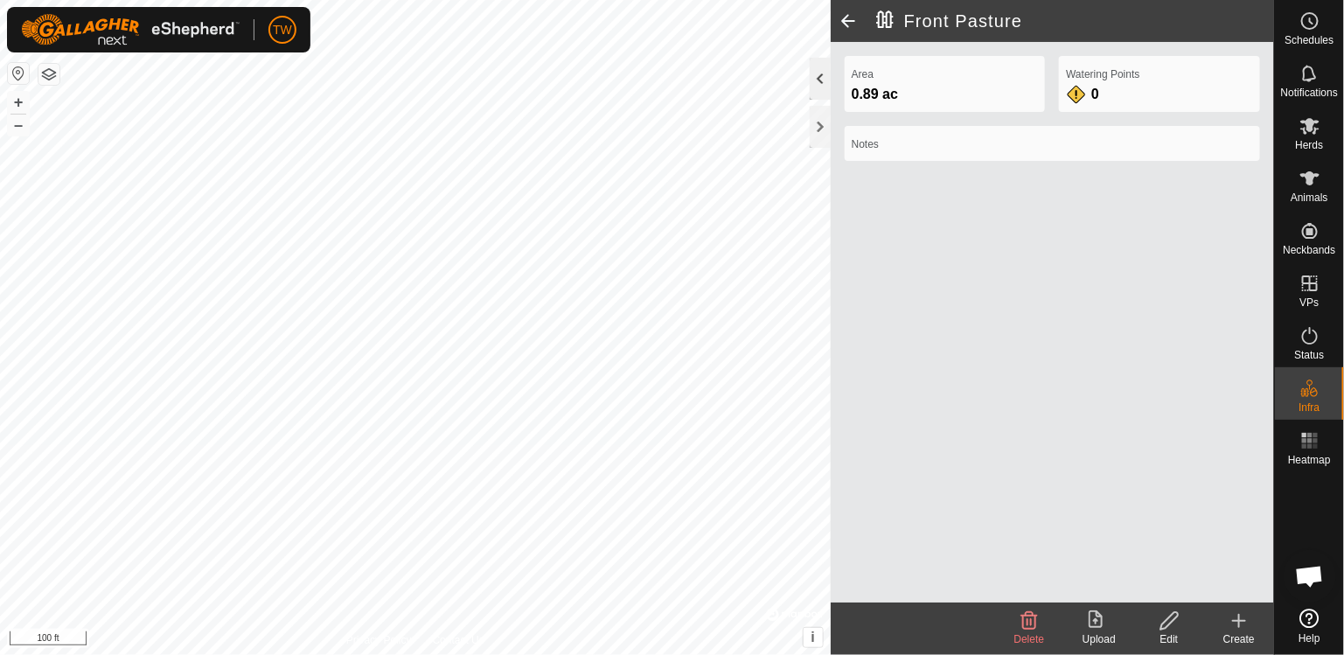
click at [817, 73] on div at bounding box center [820, 79] width 21 height 42
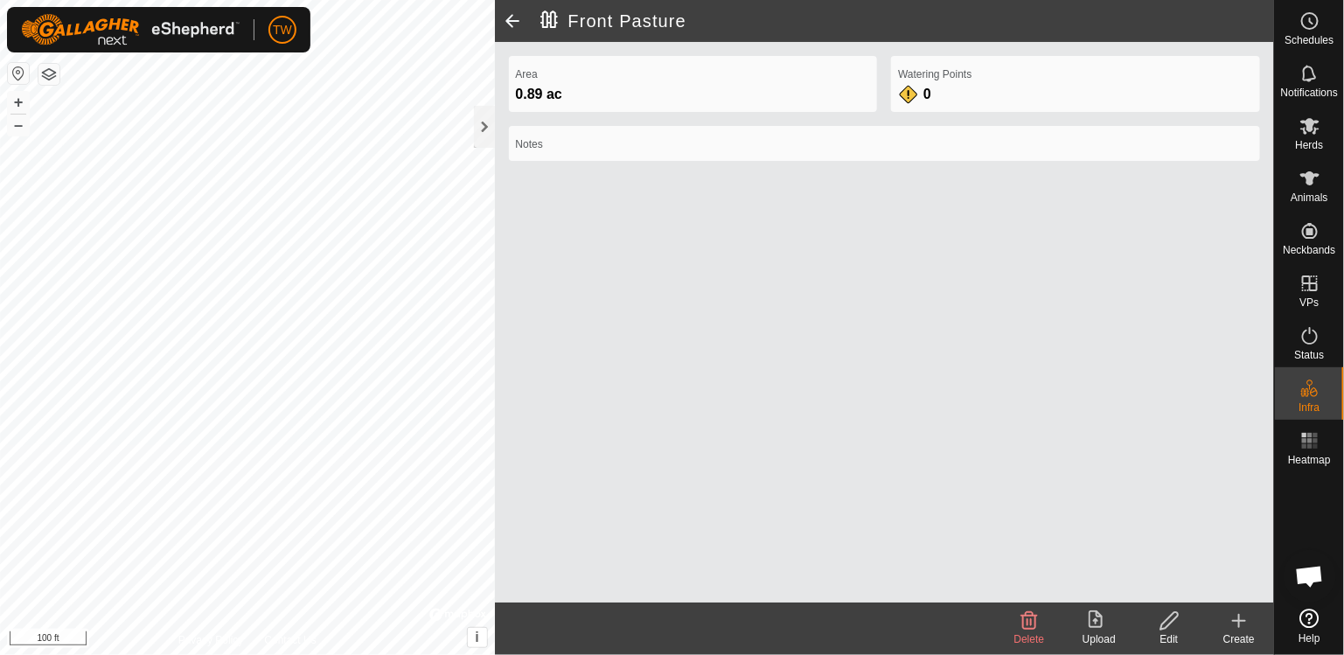
click at [510, 24] on span at bounding box center [512, 21] width 35 height 42
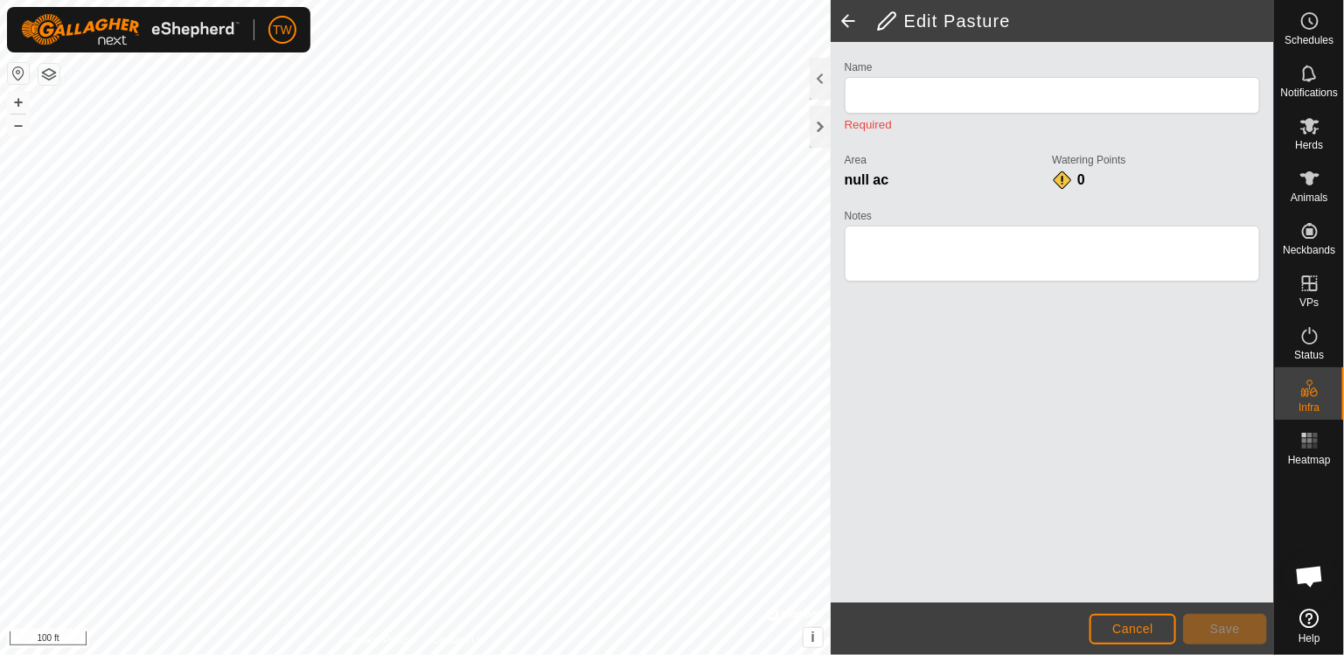
type input "Front Pasture"
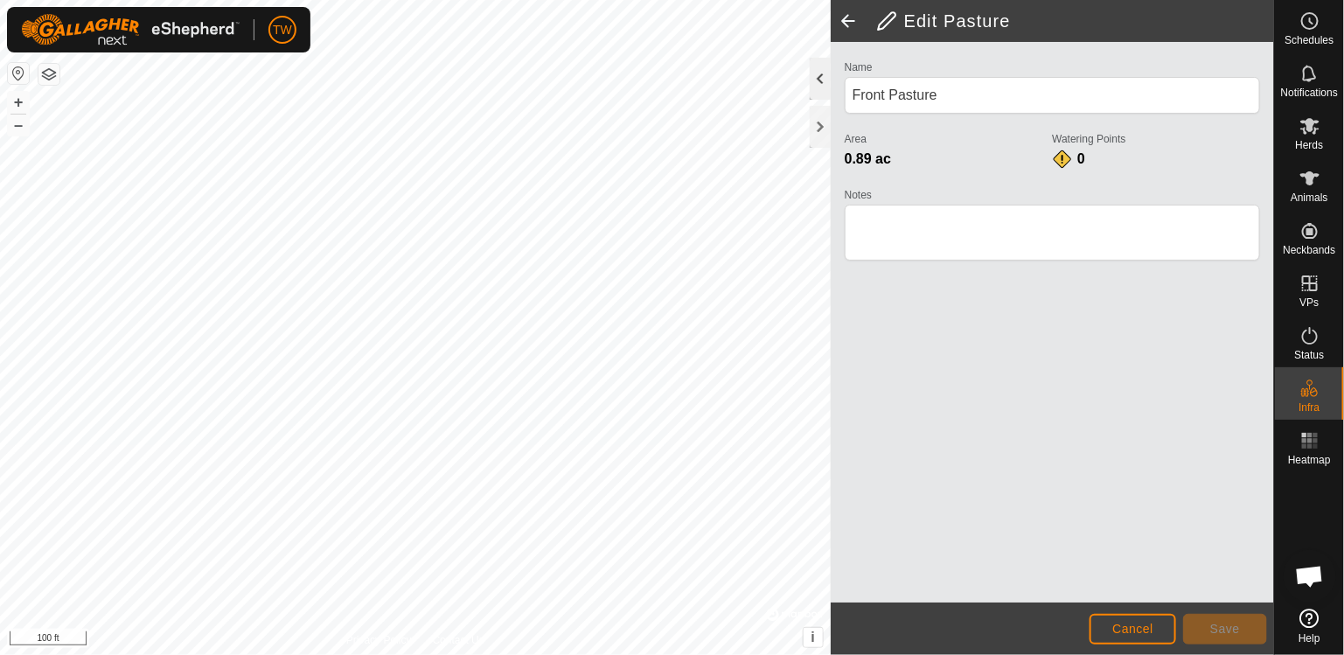
click at [820, 82] on div at bounding box center [820, 79] width 21 height 42
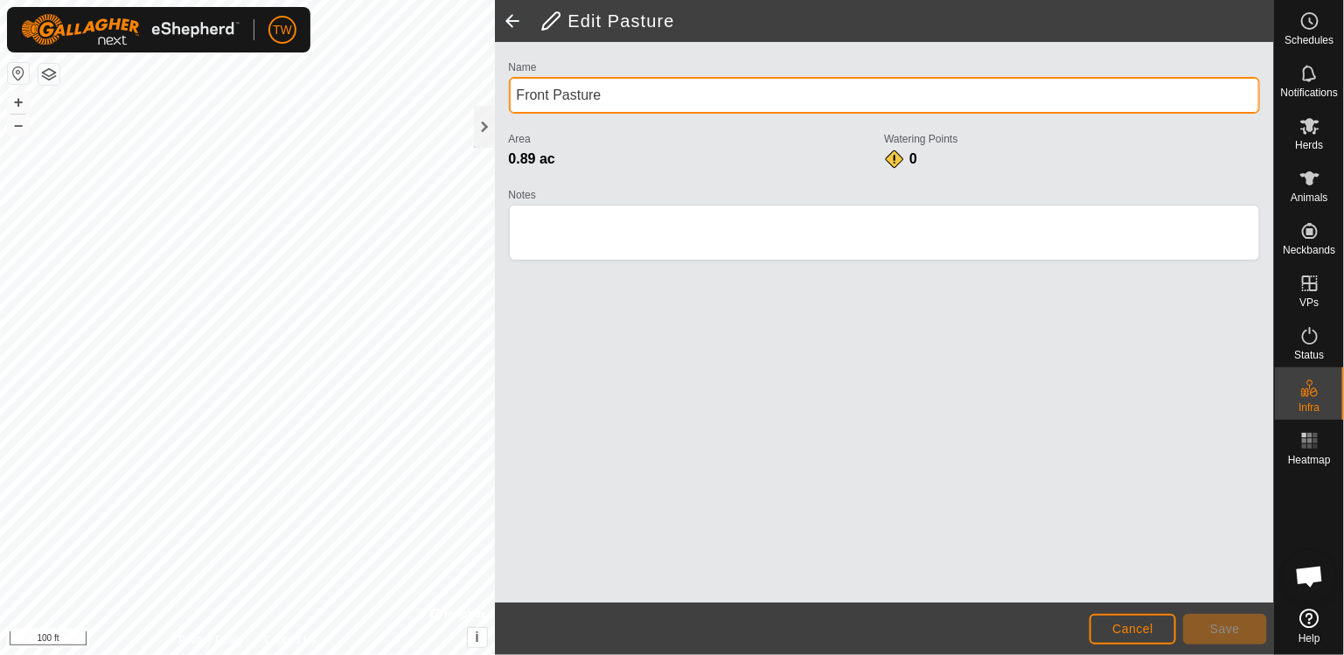
drag, startPoint x: 612, startPoint y: 89, endPoint x: 499, endPoint y: 149, distance: 127.5
click at [495, 118] on div "Edit Pasture Name Front Pasture Area 0.89 ac Watering Points 0 Notes Cancel Save" at bounding box center [884, 327] width 779 height 655
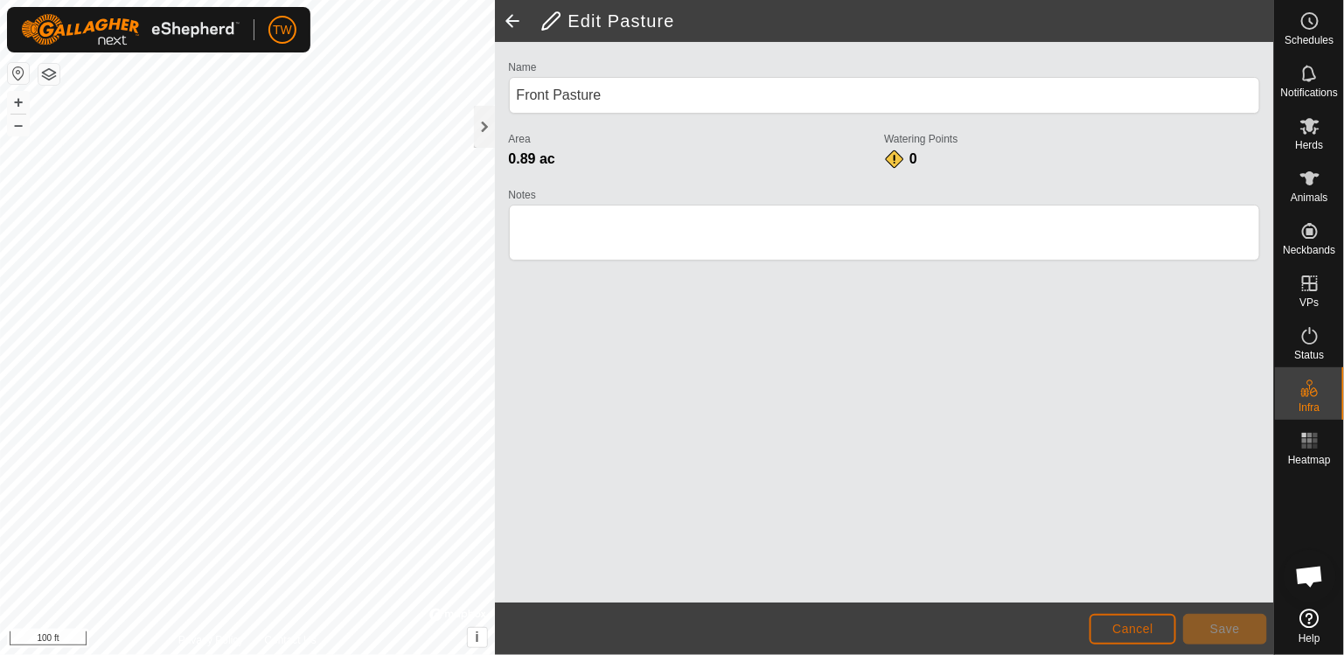
click at [1146, 630] on span "Cancel" at bounding box center [1132, 629] width 41 height 14
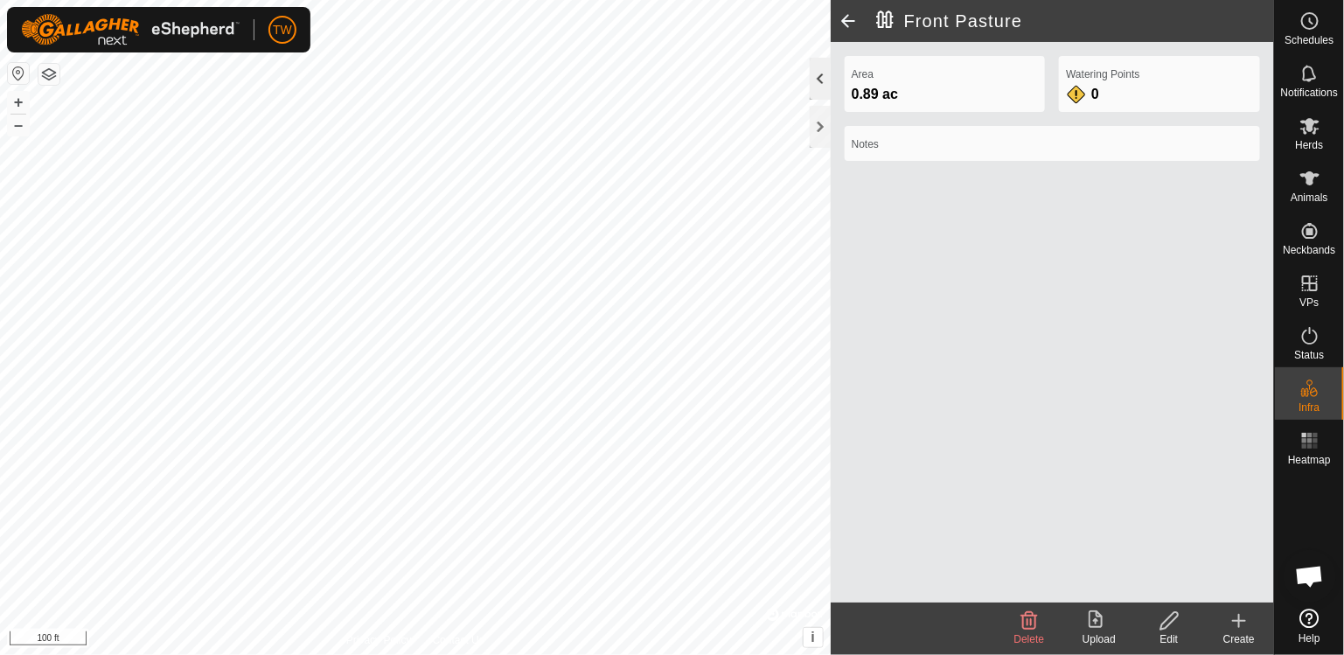
click at [819, 85] on div at bounding box center [820, 79] width 21 height 42
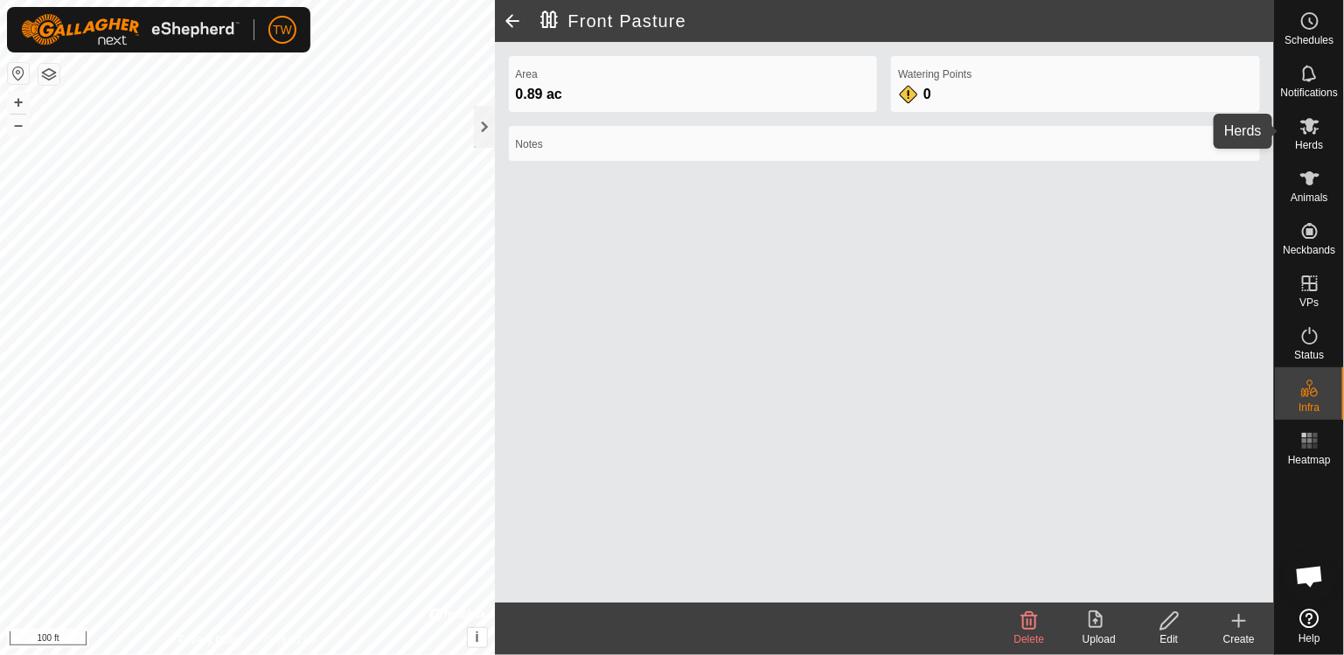
click at [1317, 129] on icon at bounding box center [1309, 125] width 21 height 21
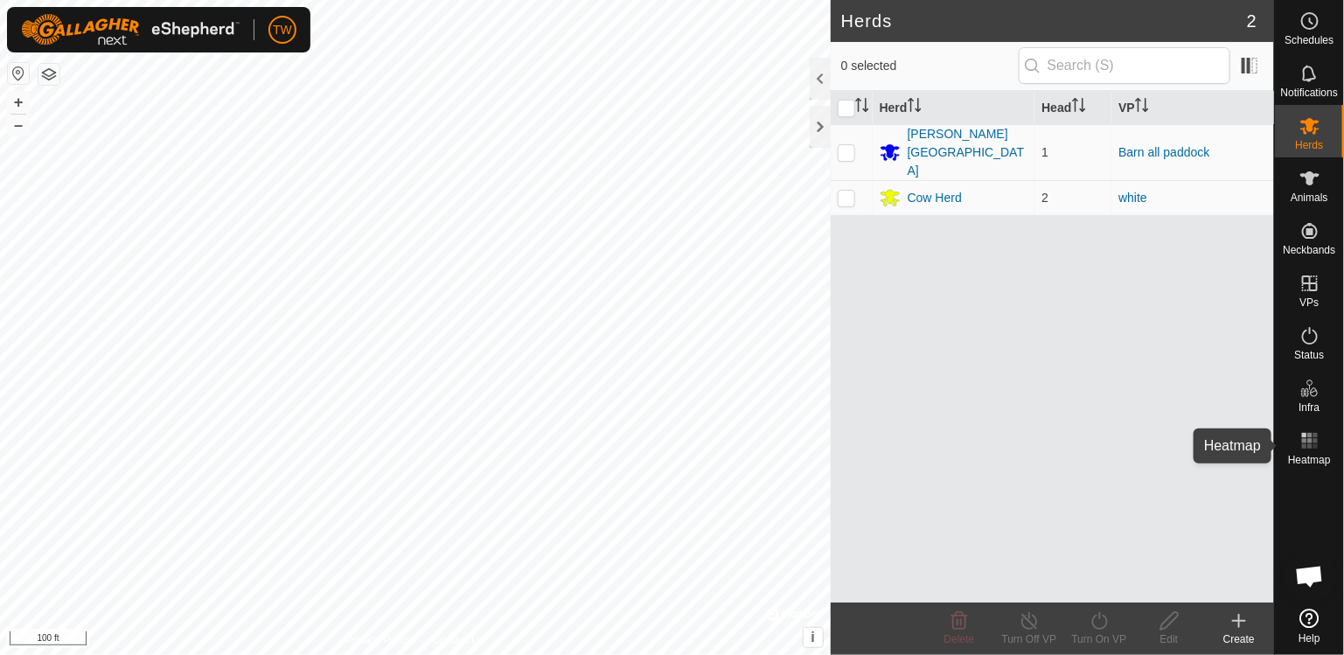
click at [1313, 443] on icon at bounding box center [1309, 440] width 21 height 21
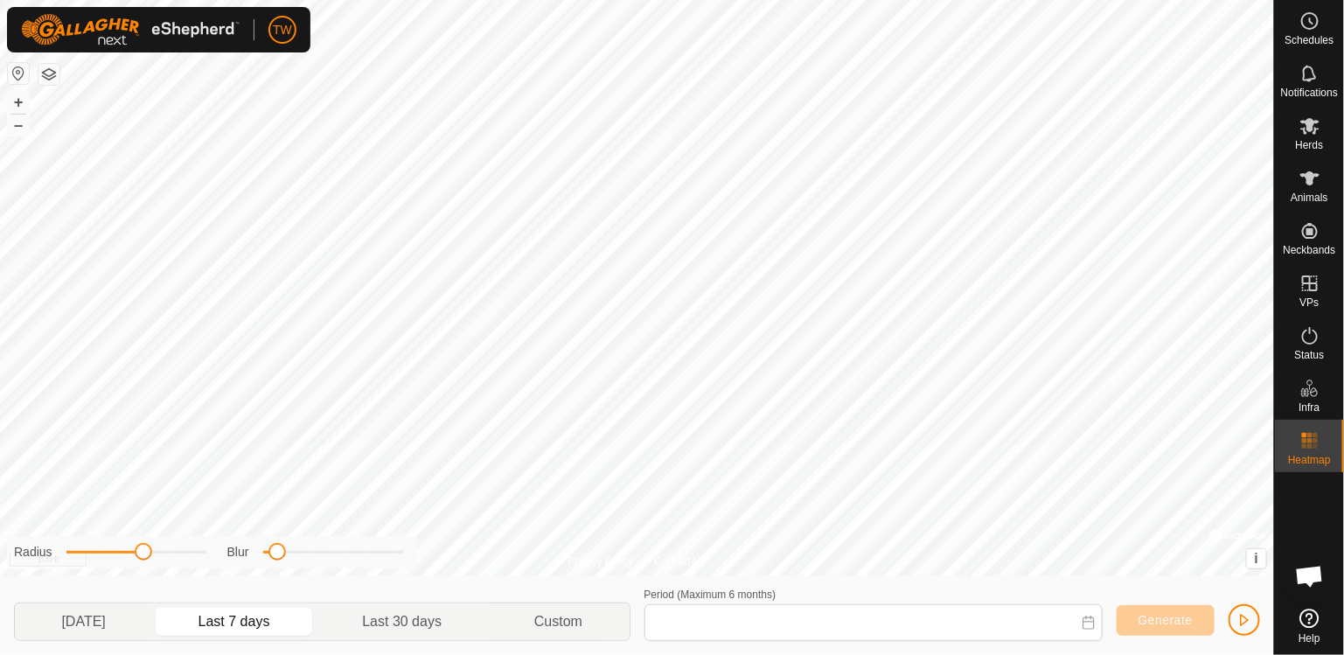
type input "Oct 05, 2025 - Oct 11, 2025"
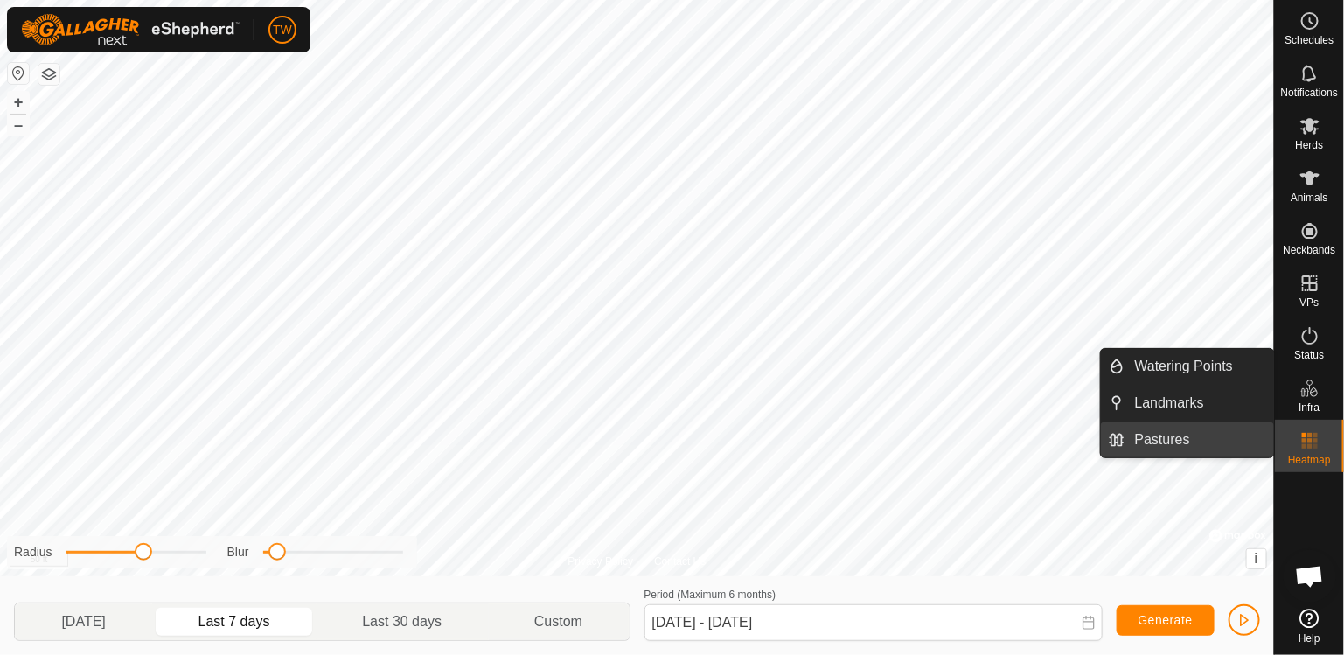
click at [1167, 441] on link "Pastures" at bounding box center [1198, 439] width 149 height 35
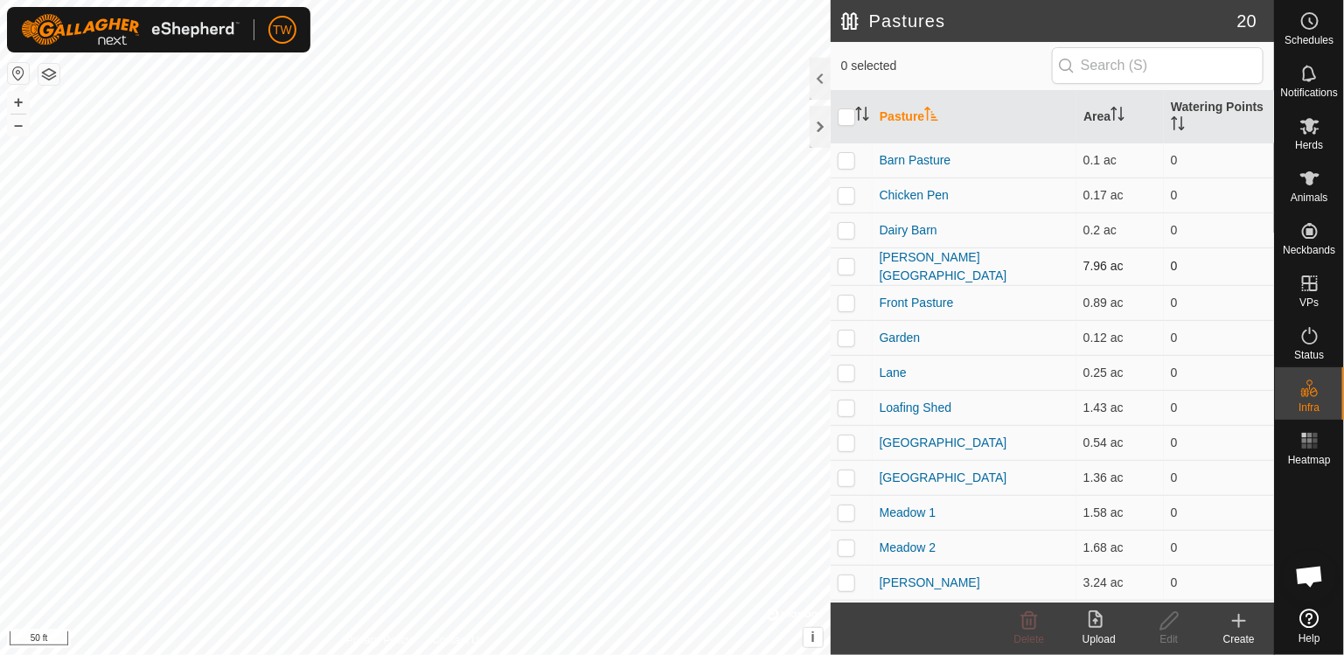
click at [839, 268] on p-checkbox at bounding box center [846, 266] width 17 height 14
click at [849, 270] on p-checkbox at bounding box center [846, 266] width 17 height 14
checkbox input "false"
click at [849, 306] on p-checkbox at bounding box center [846, 302] width 17 height 14
checkbox input "true"
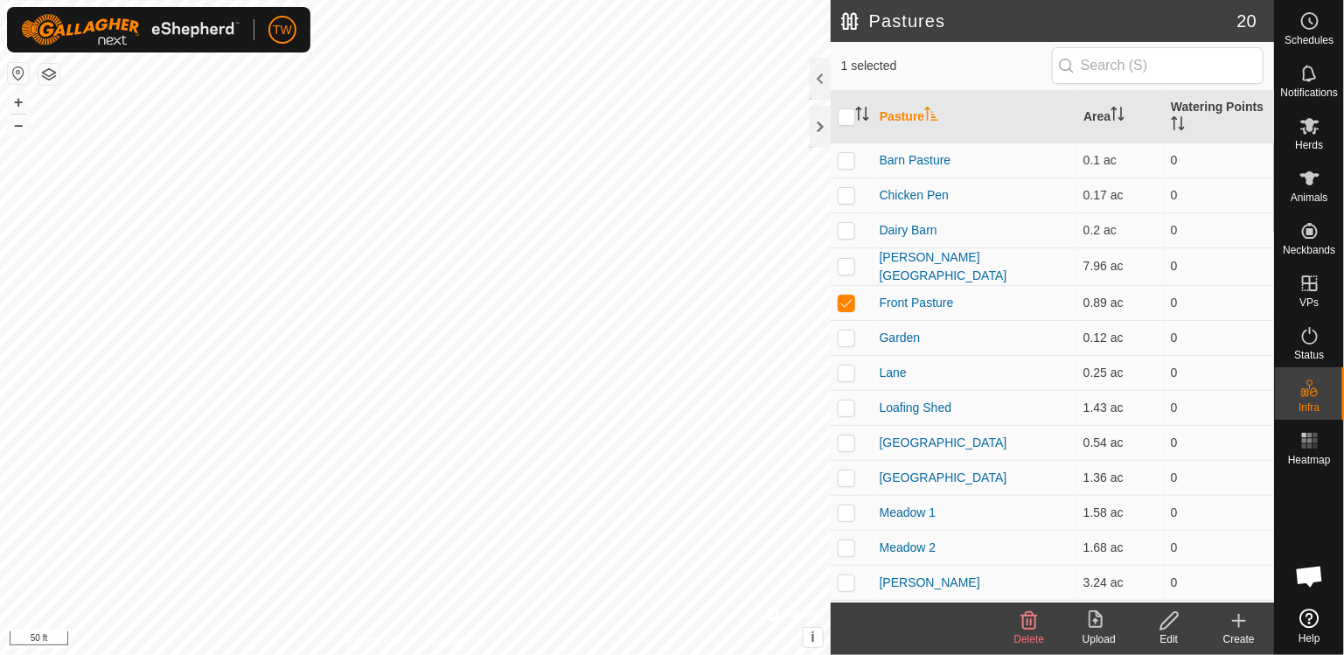
click at [1159, 627] on icon at bounding box center [1169, 620] width 22 height 21
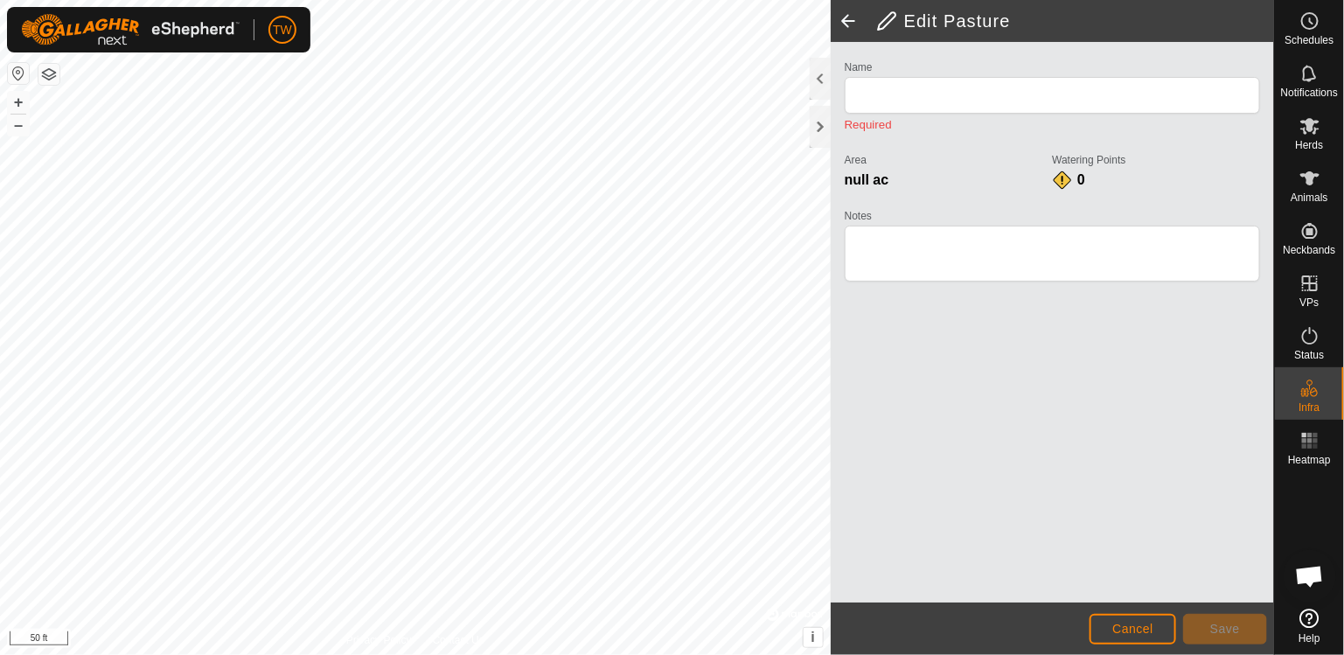
type input "Front Pasture"
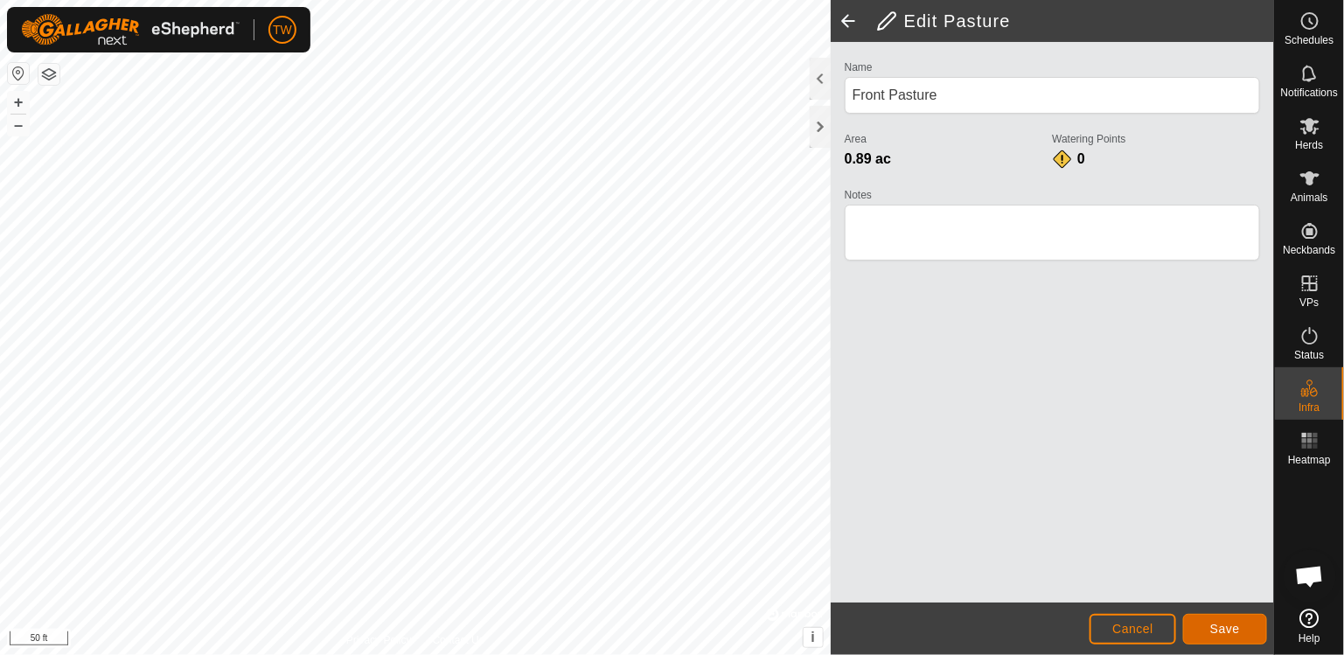
click at [1231, 623] on span "Save" at bounding box center [1225, 629] width 30 height 14
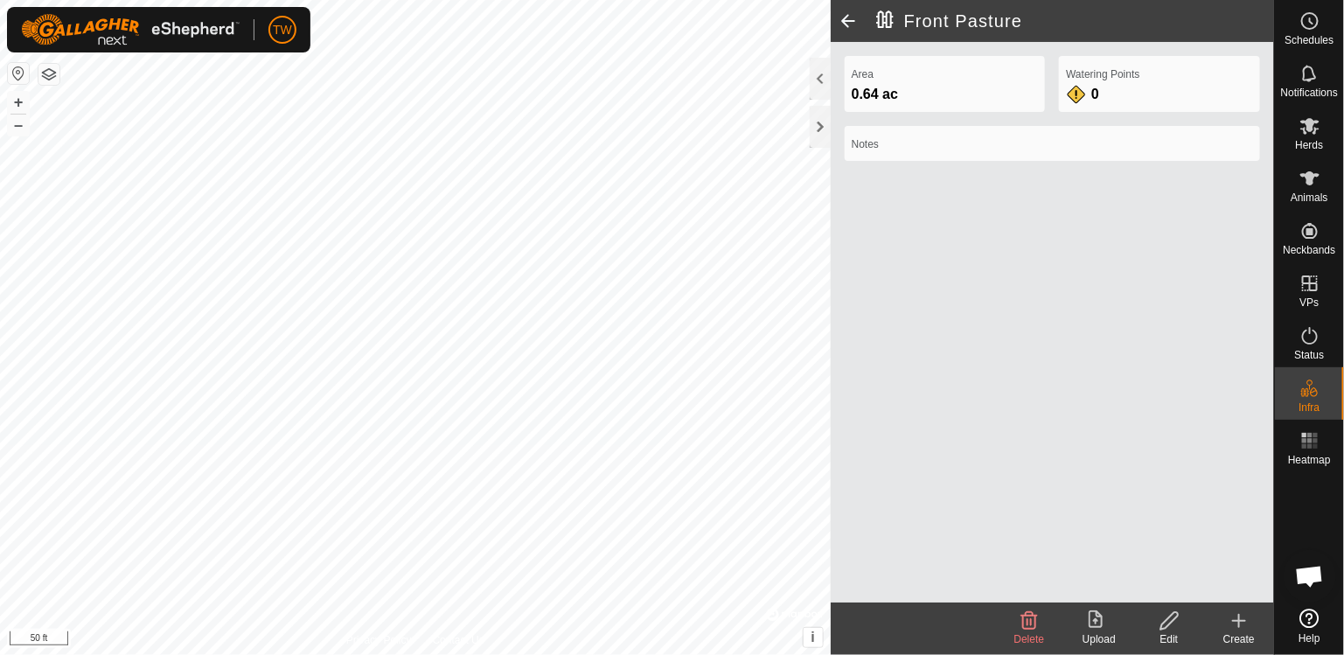
click at [852, 14] on span at bounding box center [848, 21] width 35 height 42
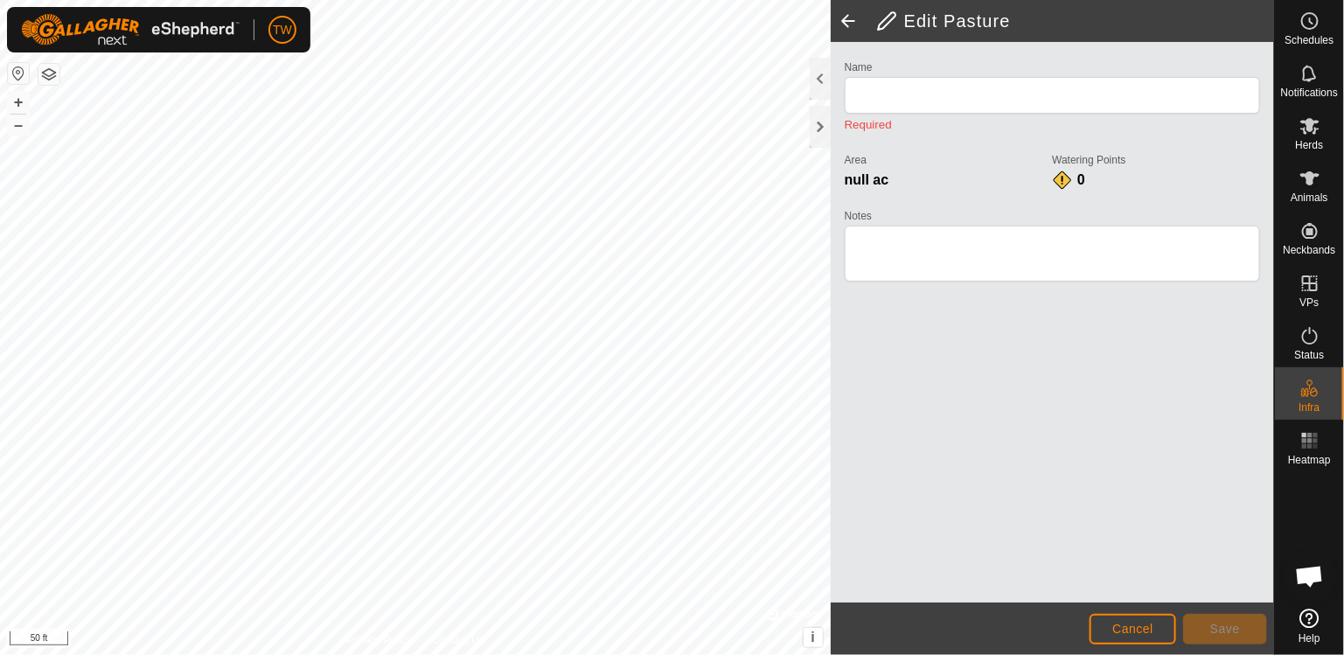
type input "Front Pasture"
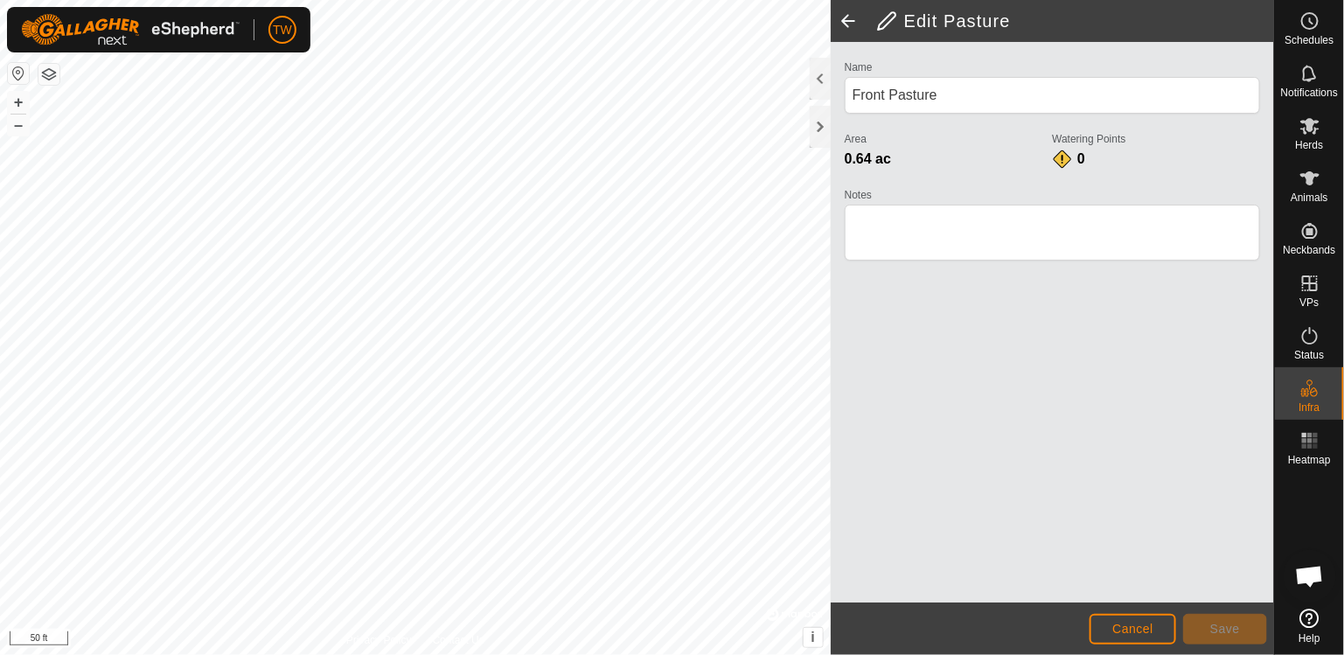
click at [852, 16] on span at bounding box center [848, 21] width 35 height 42
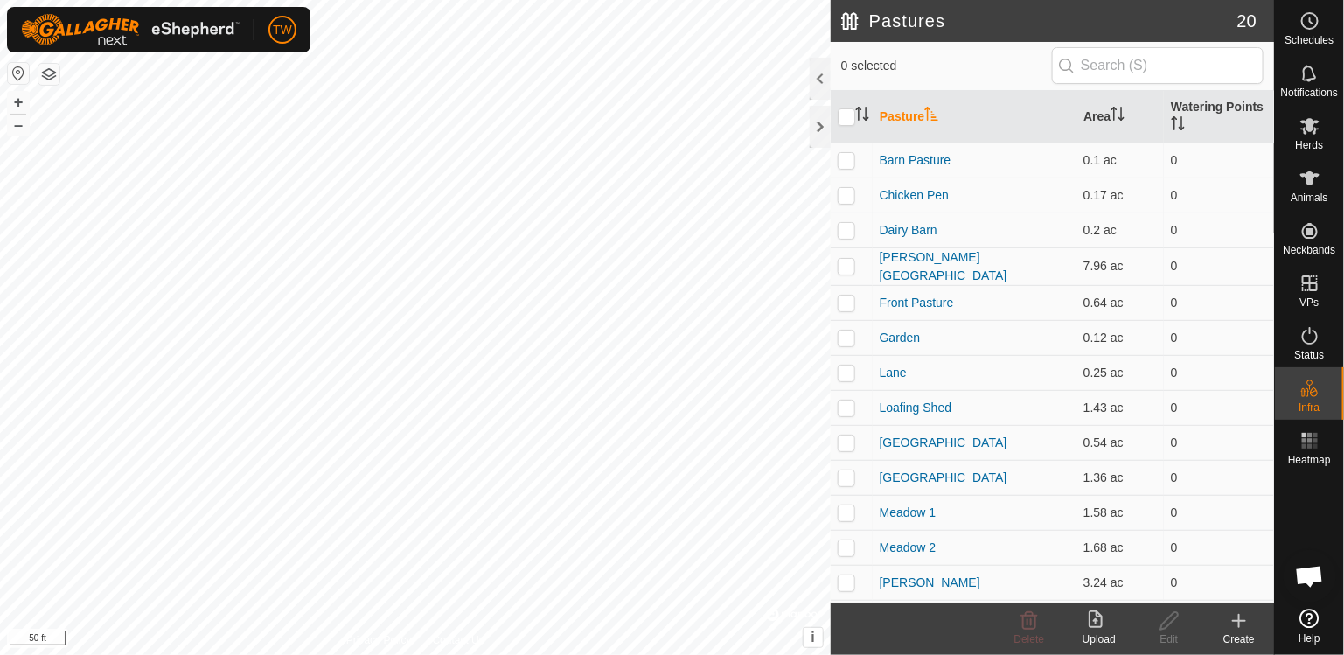
click at [1235, 614] on icon at bounding box center [1238, 620] width 21 height 21
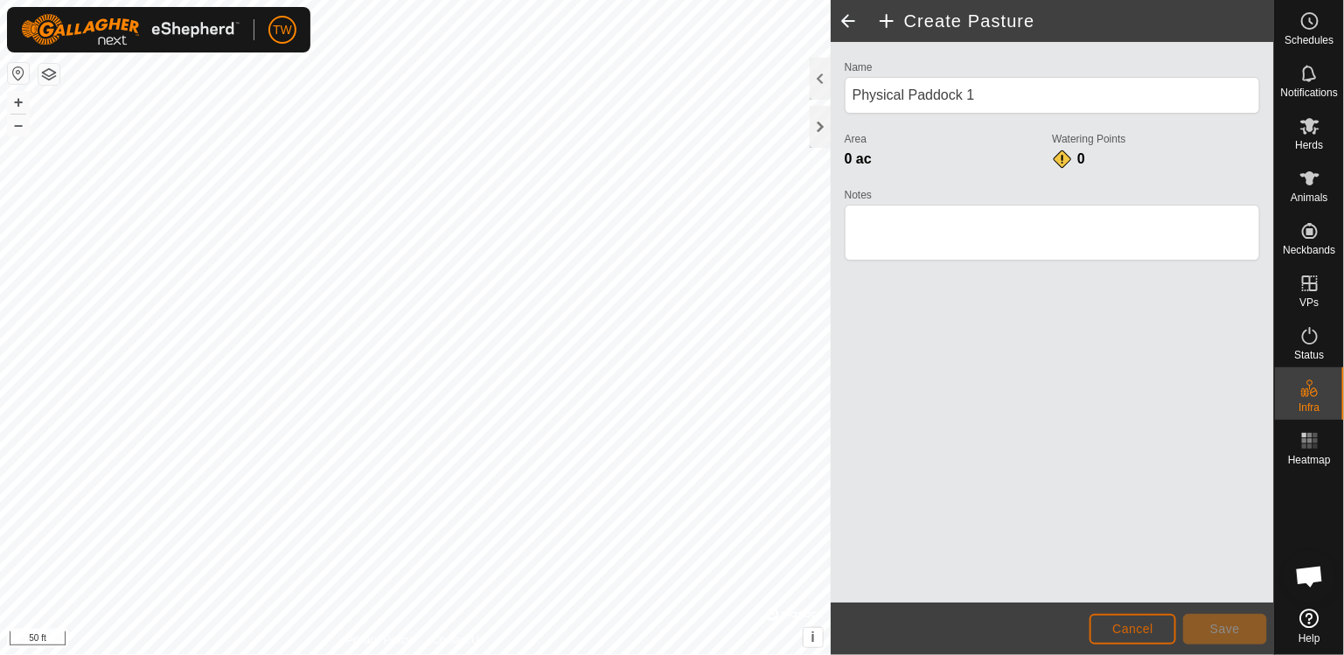
click at [1138, 623] on span "Cancel" at bounding box center [1132, 629] width 41 height 14
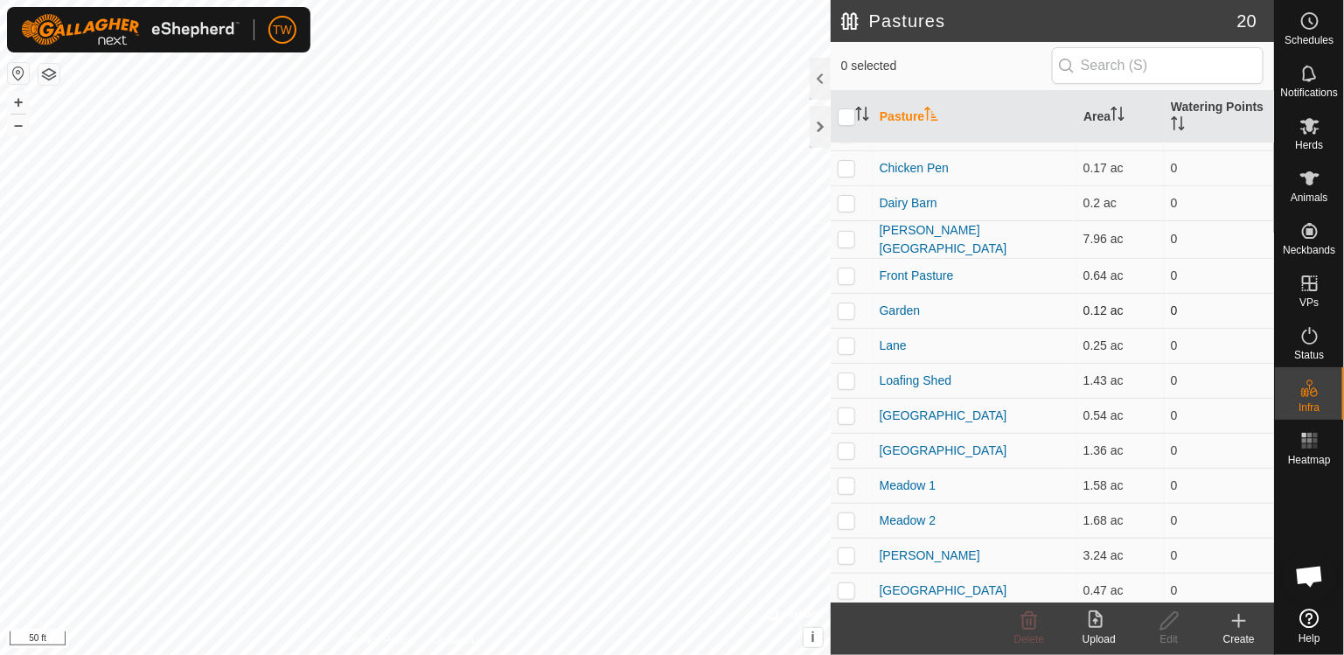
scroll to position [79, 0]
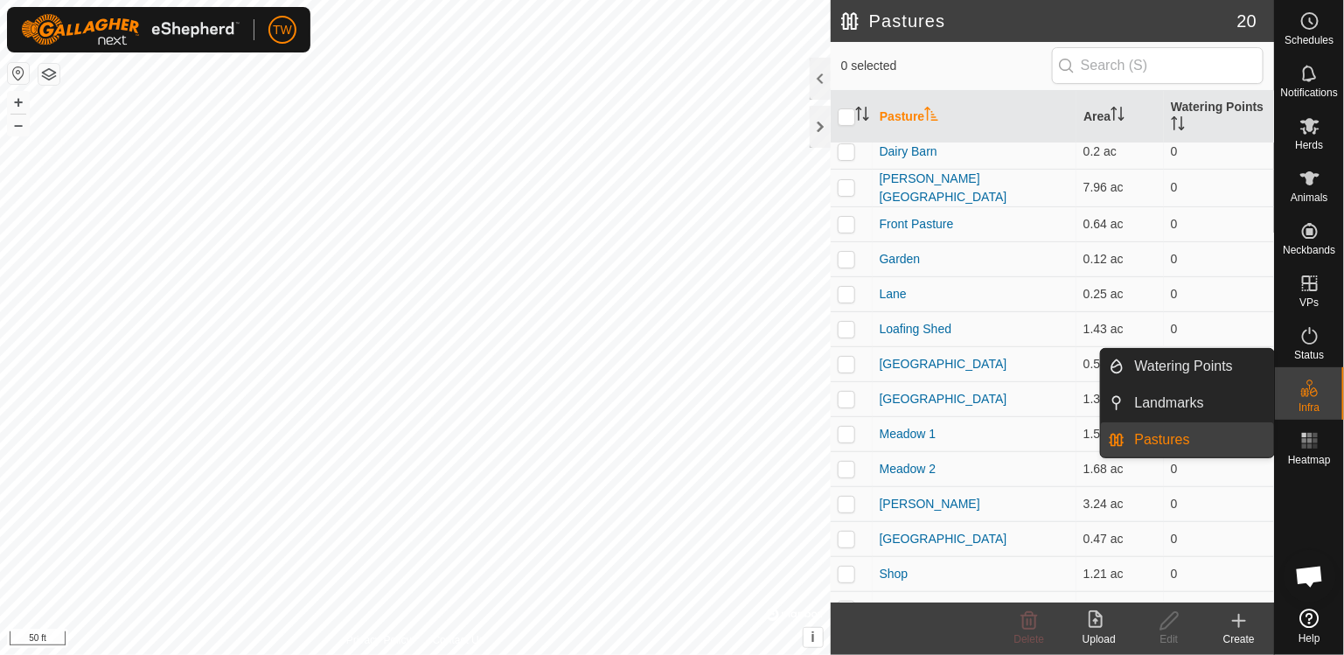
click at [1299, 394] on icon at bounding box center [1309, 388] width 21 height 21
